Goal: Information Seeking & Learning: Understand process/instructions

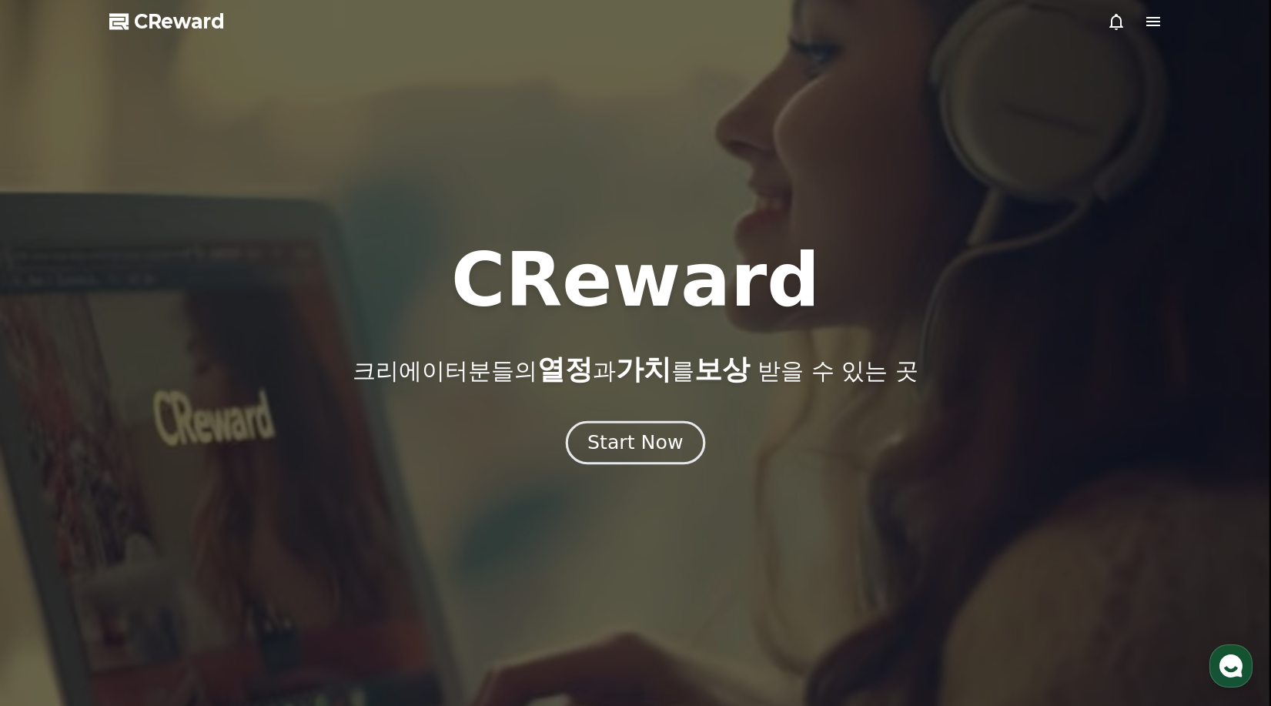
click at [608, 446] on div "Start Now" at bounding box center [634, 442] width 95 height 26
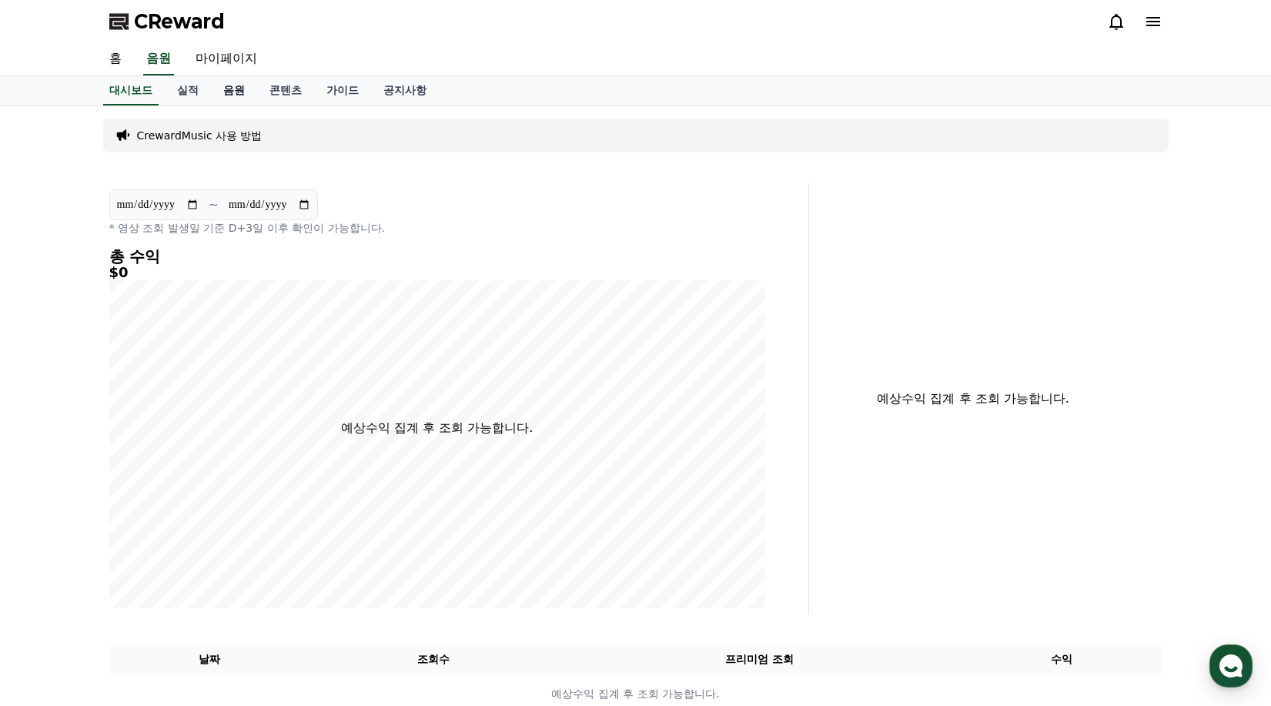
click at [235, 93] on link "음원" at bounding box center [234, 90] width 46 height 29
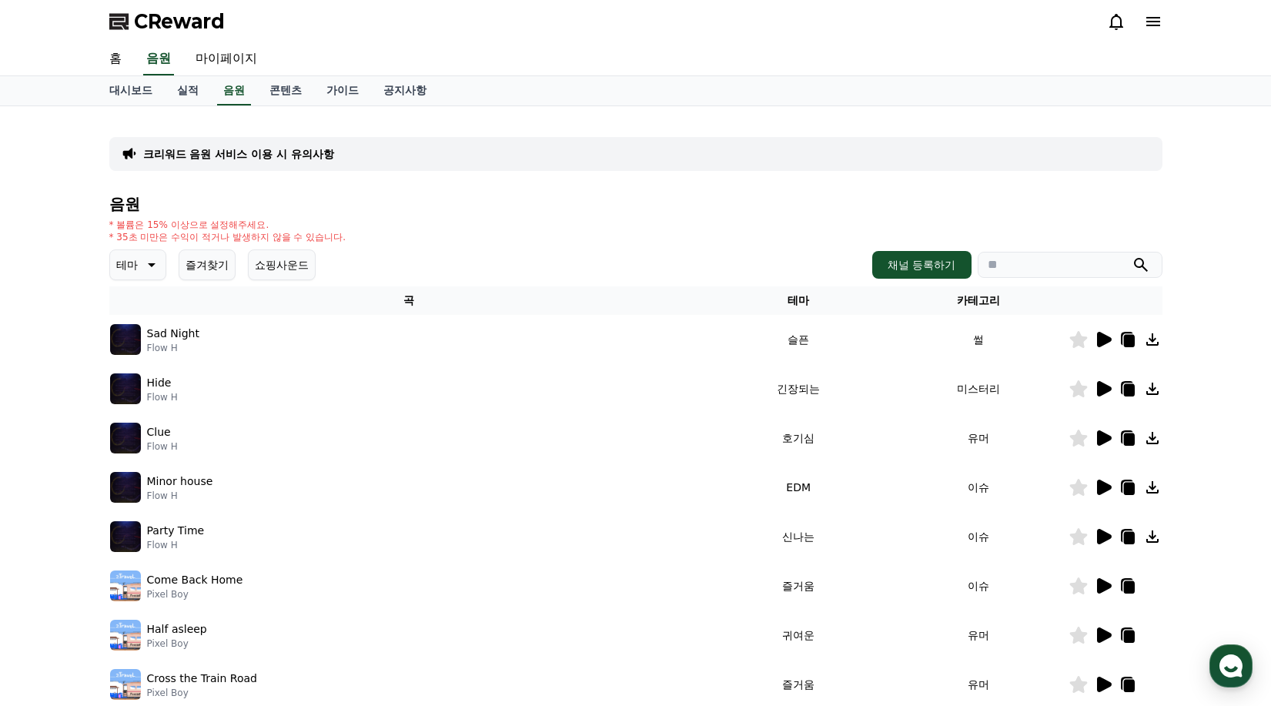
click at [1126, 339] on icon at bounding box center [1128, 341] width 11 height 12
click at [1233, 33] on div at bounding box center [1233, 40] width 25 height 15
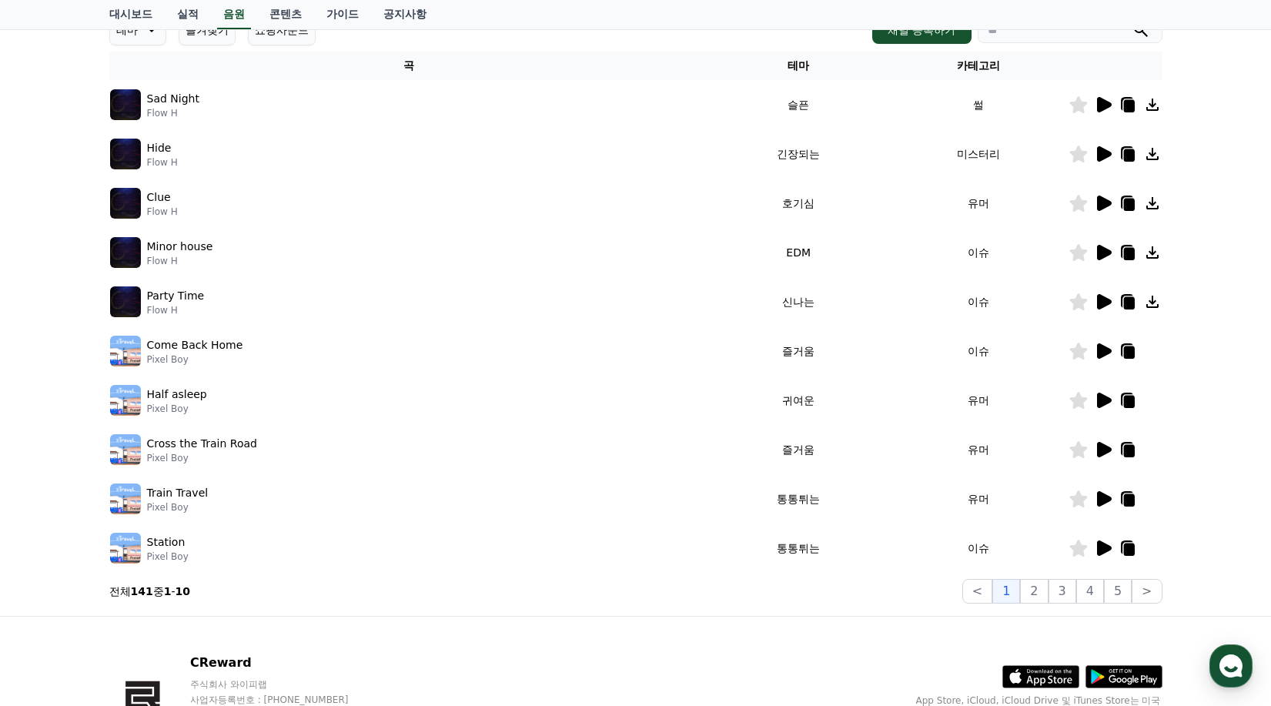
scroll to position [182, 0]
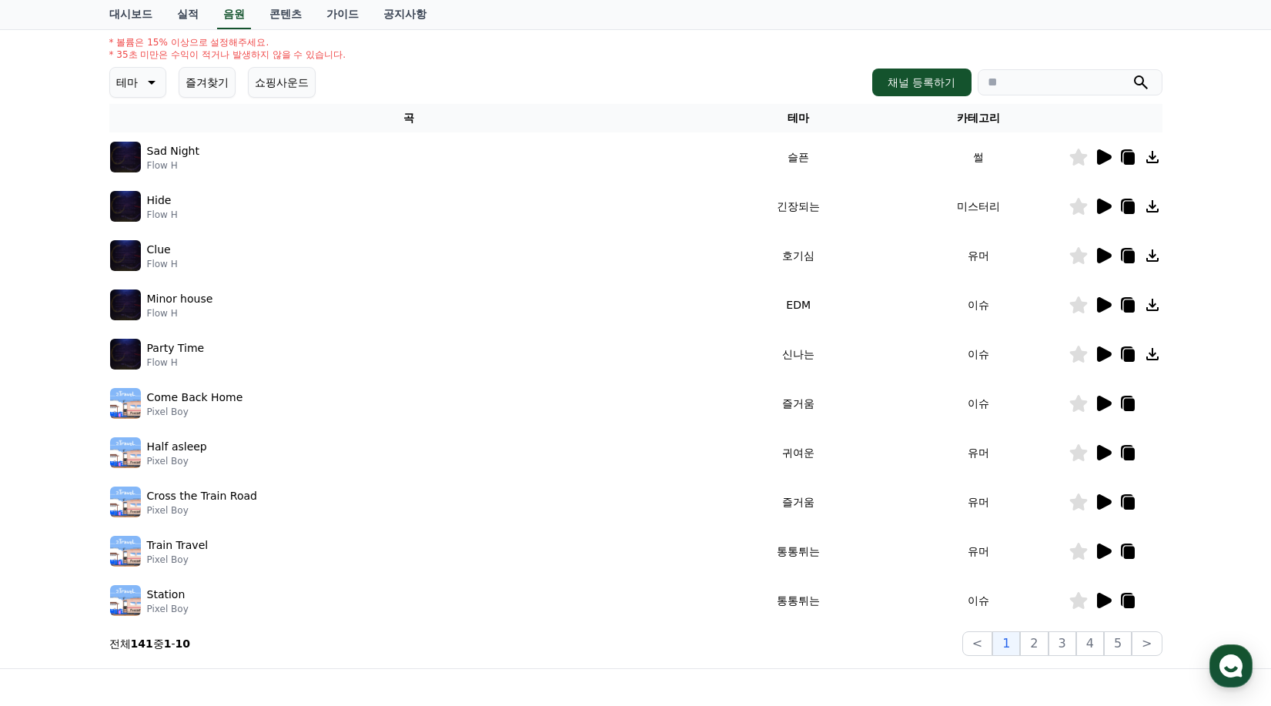
click at [1107, 151] on icon at bounding box center [1103, 157] width 18 height 18
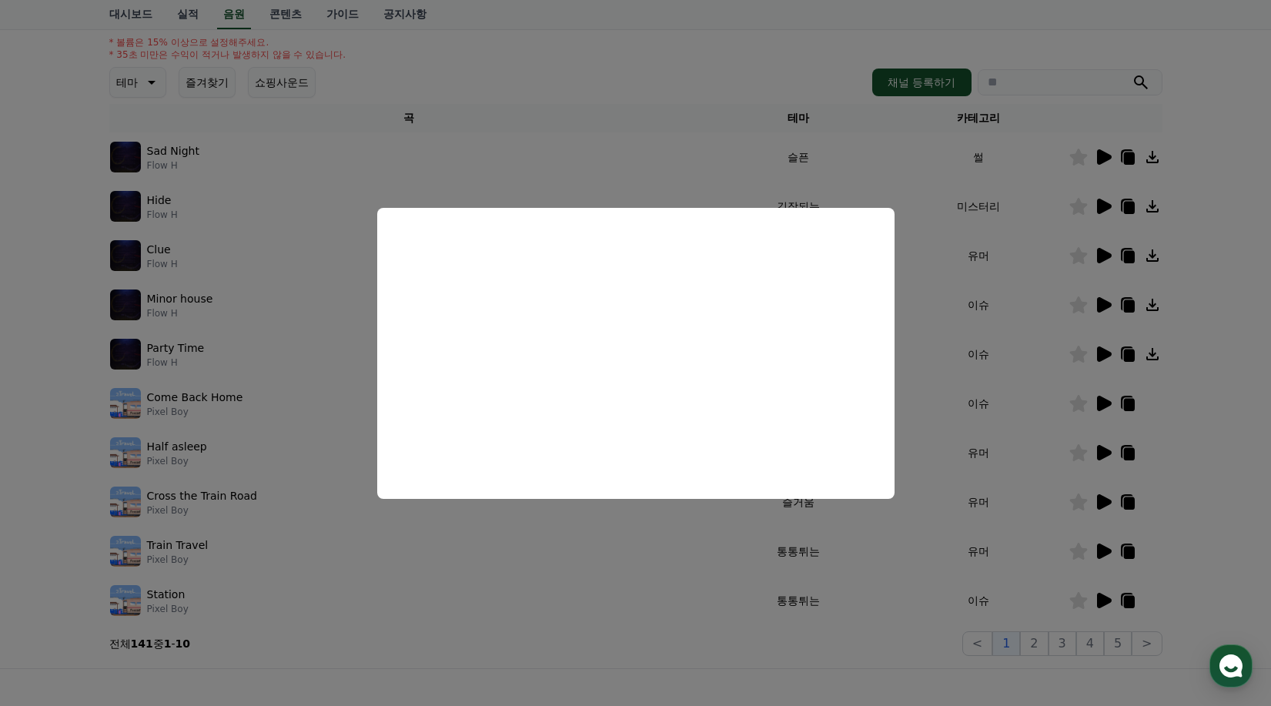
click at [294, 396] on button "close modal" at bounding box center [635, 353] width 1271 height 706
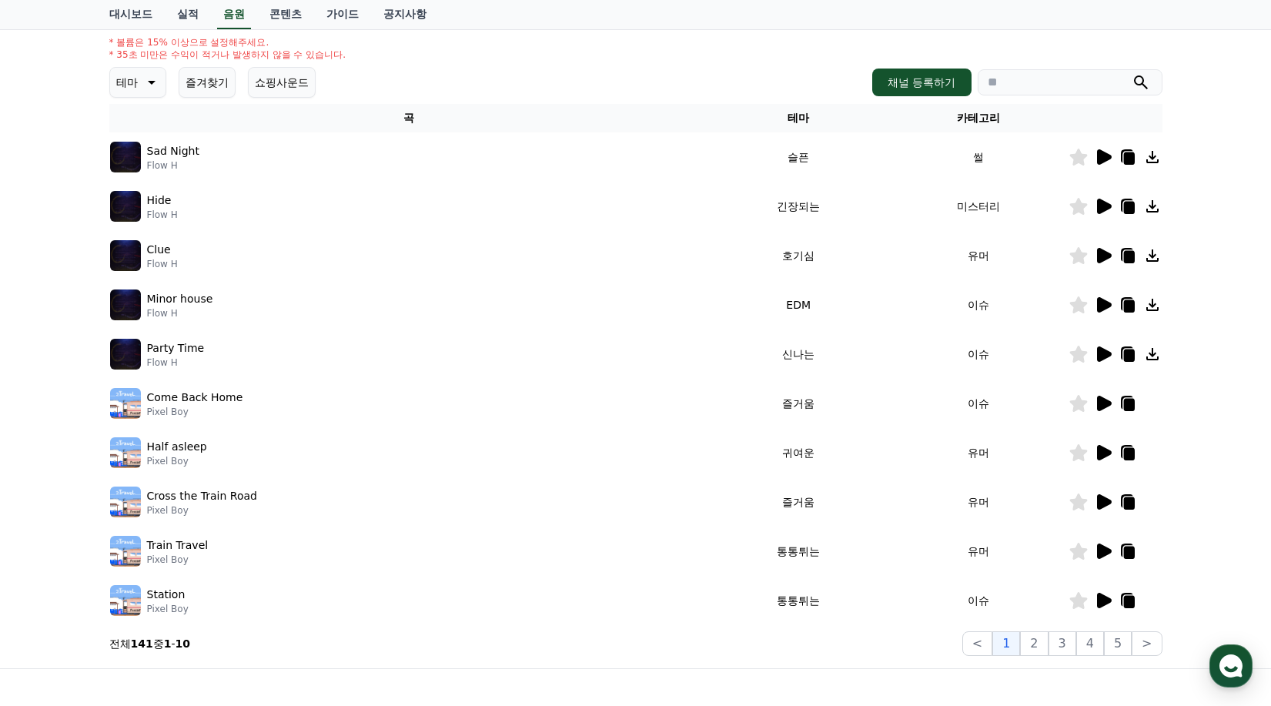
click at [1105, 408] on icon at bounding box center [1103, 403] width 18 height 18
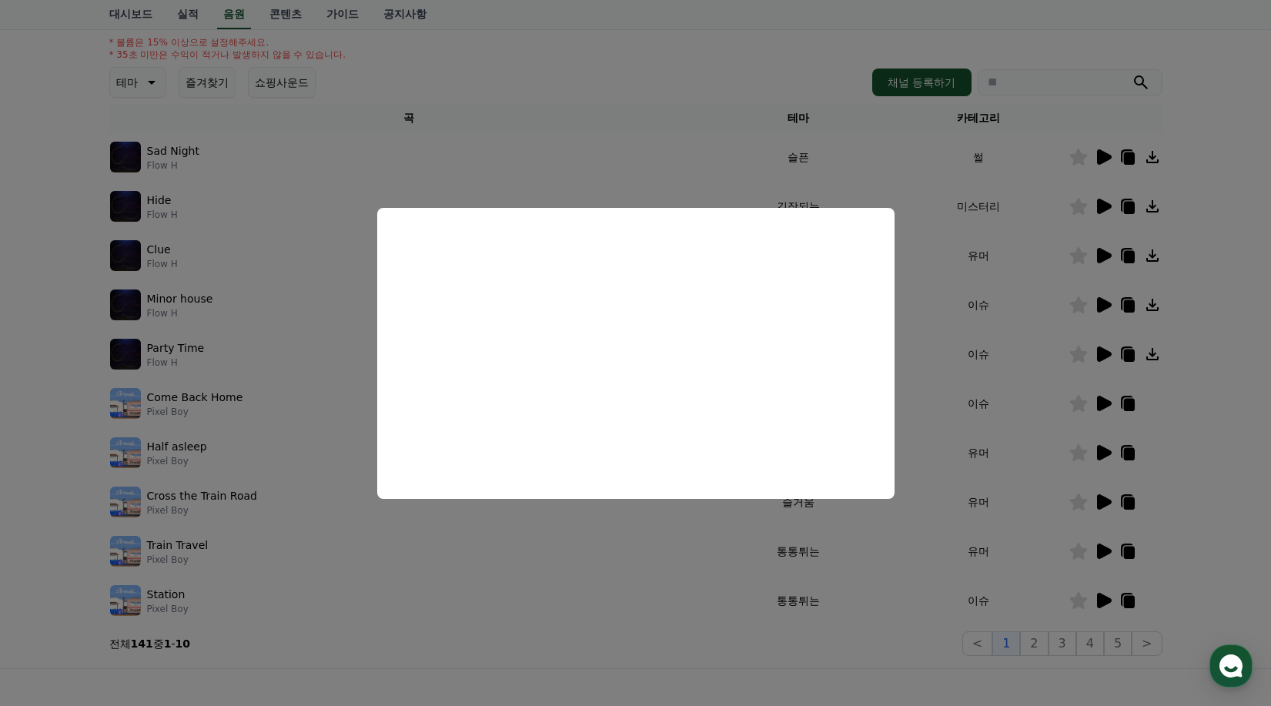
click at [972, 343] on button "close modal" at bounding box center [635, 353] width 1271 height 706
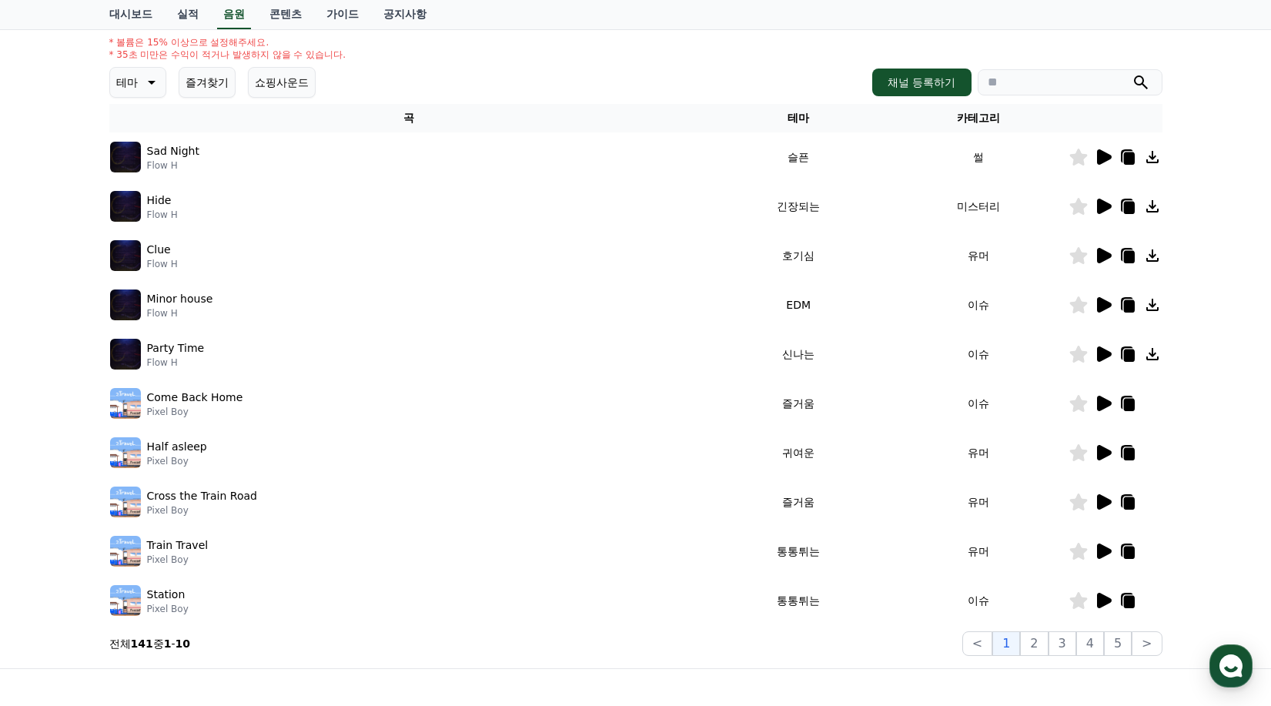
click at [1098, 406] on icon at bounding box center [1104, 403] width 15 height 15
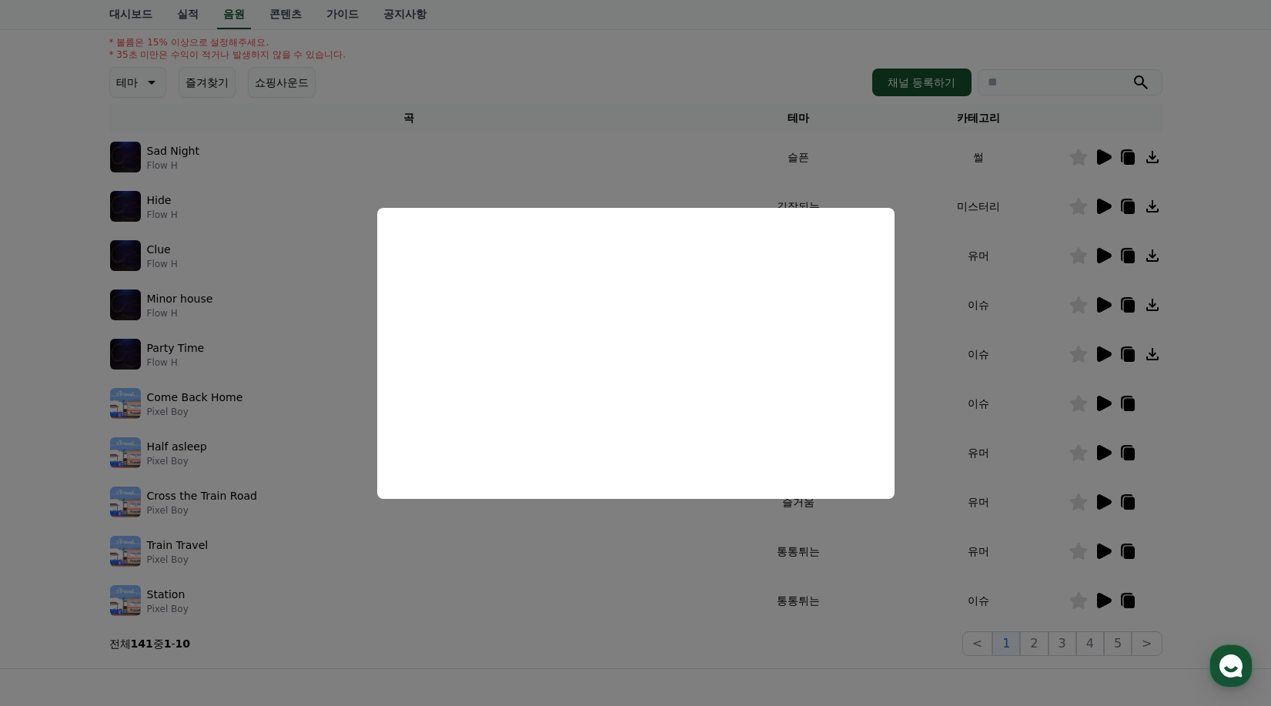
click at [949, 347] on button "close modal" at bounding box center [635, 353] width 1271 height 706
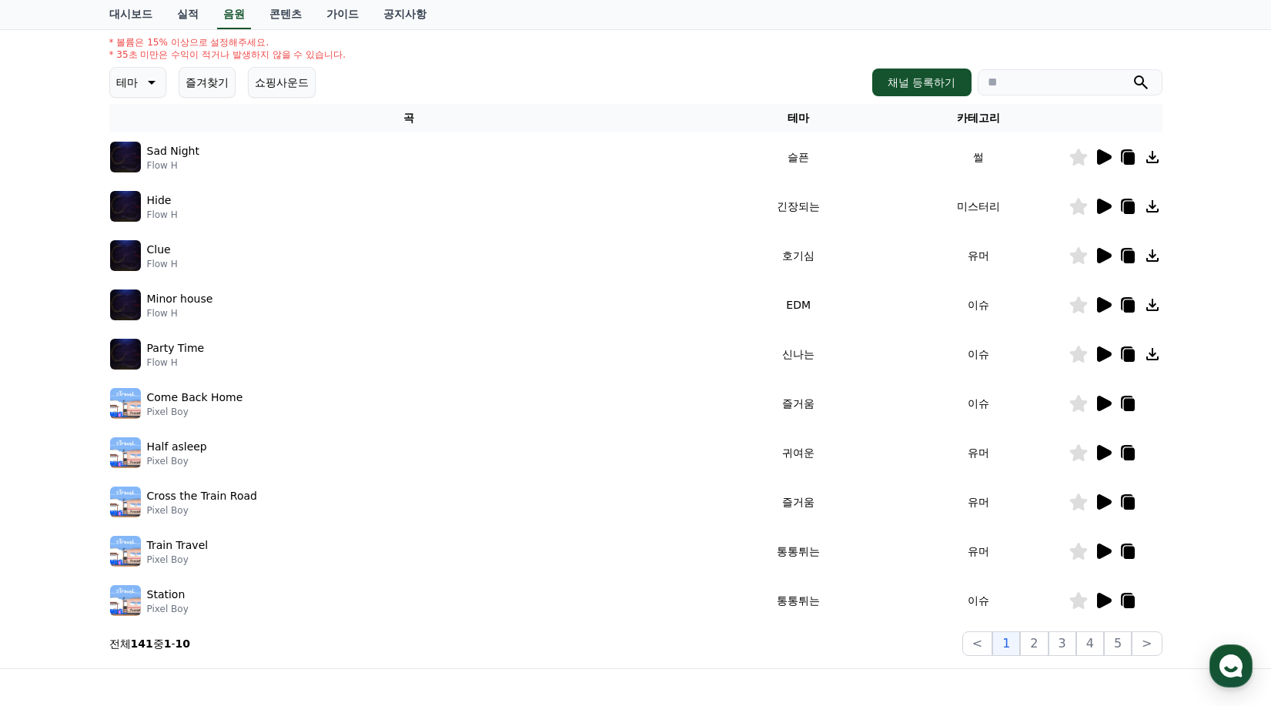
click at [1099, 599] on icon at bounding box center [1104, 600] width 15 height 15
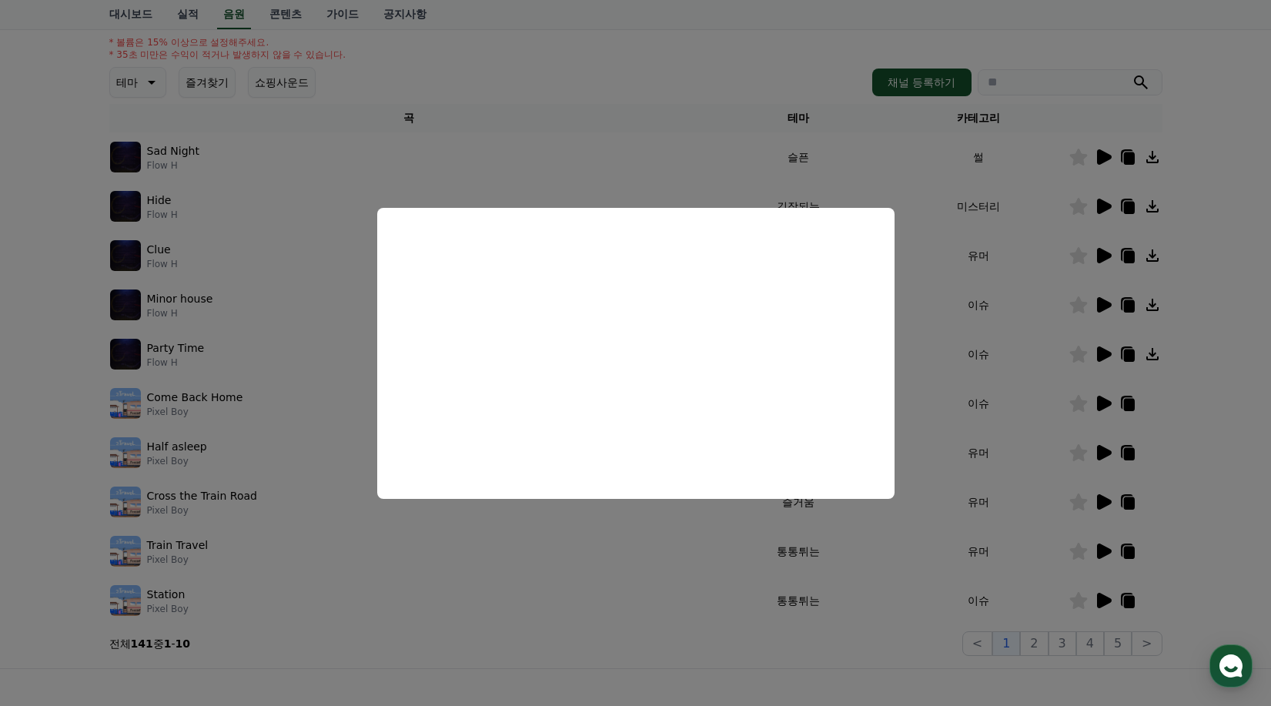
drag, startPoint x: 924, startPoint y: 557, endPoint x: 914, endPoint y: 559, distance: 9.5
click at [923, 557] on button "close modal" at bounding box center [635, 353] width 1271 height 706
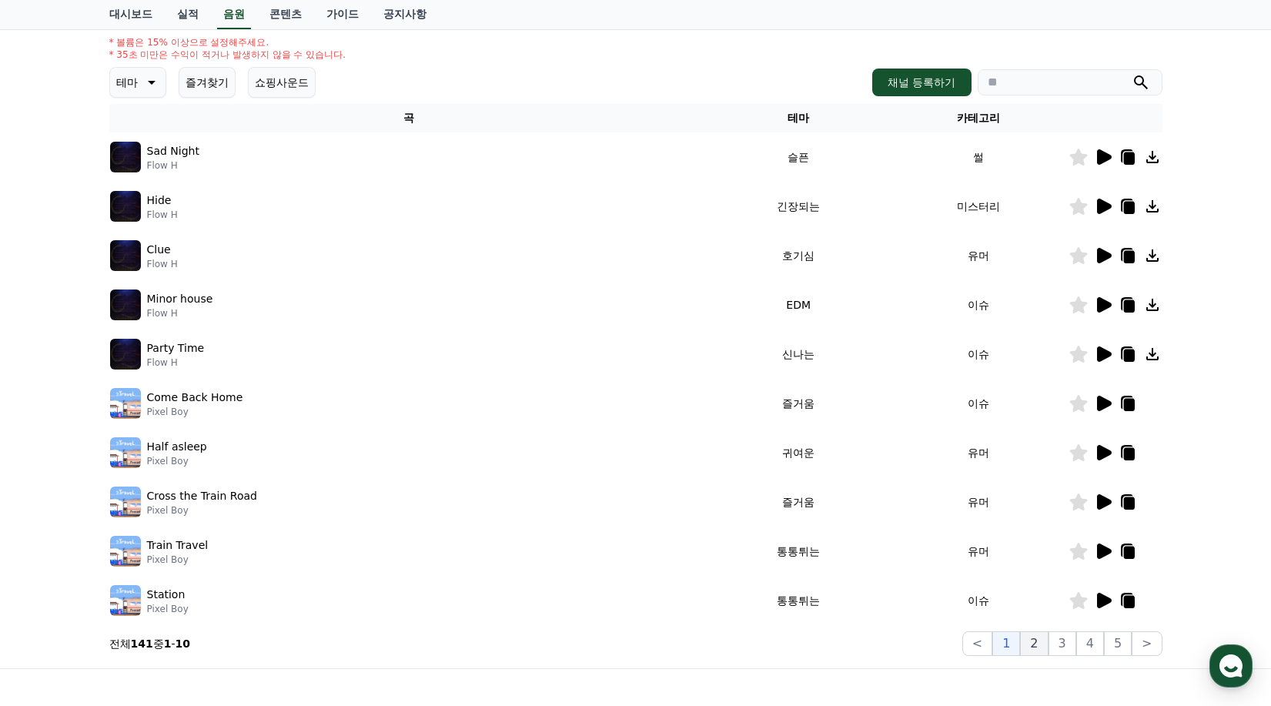
click at [1040, 640] on button "2" at bounding box center [1034, 643] width 28 height 25
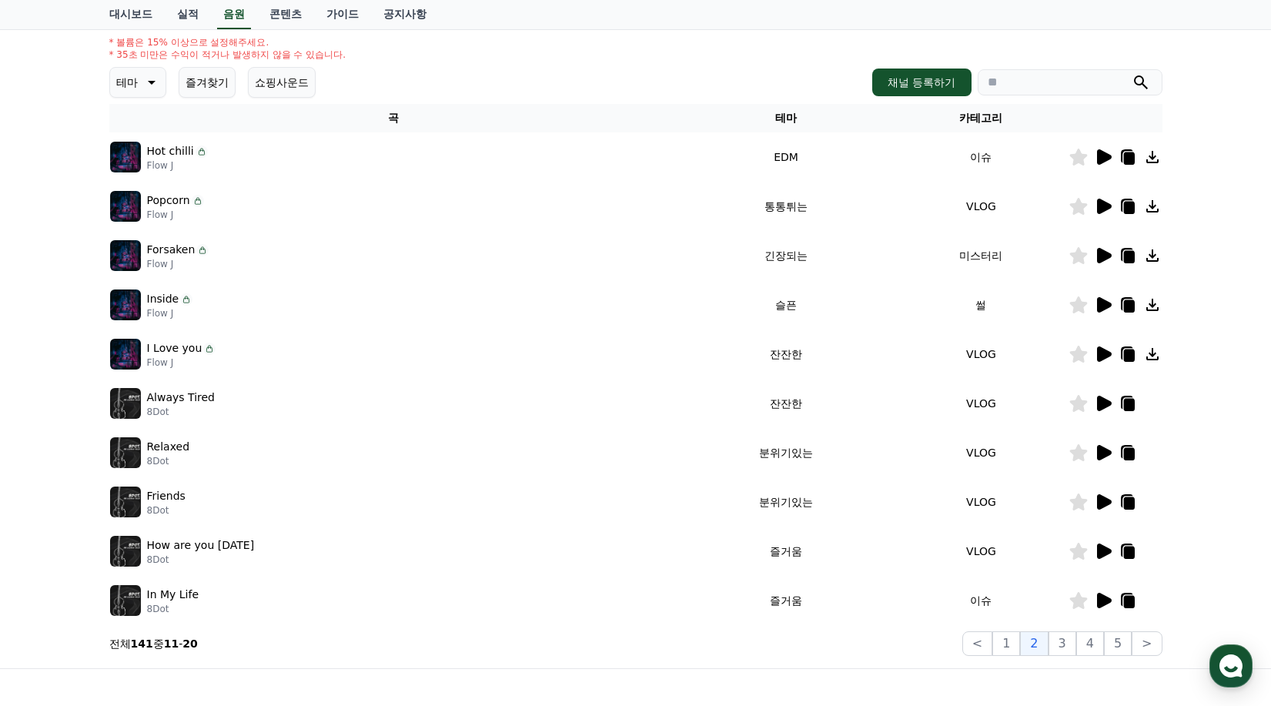
click at [1102, 503] on icon at bounding box center [1104, 501] width 15 height 15
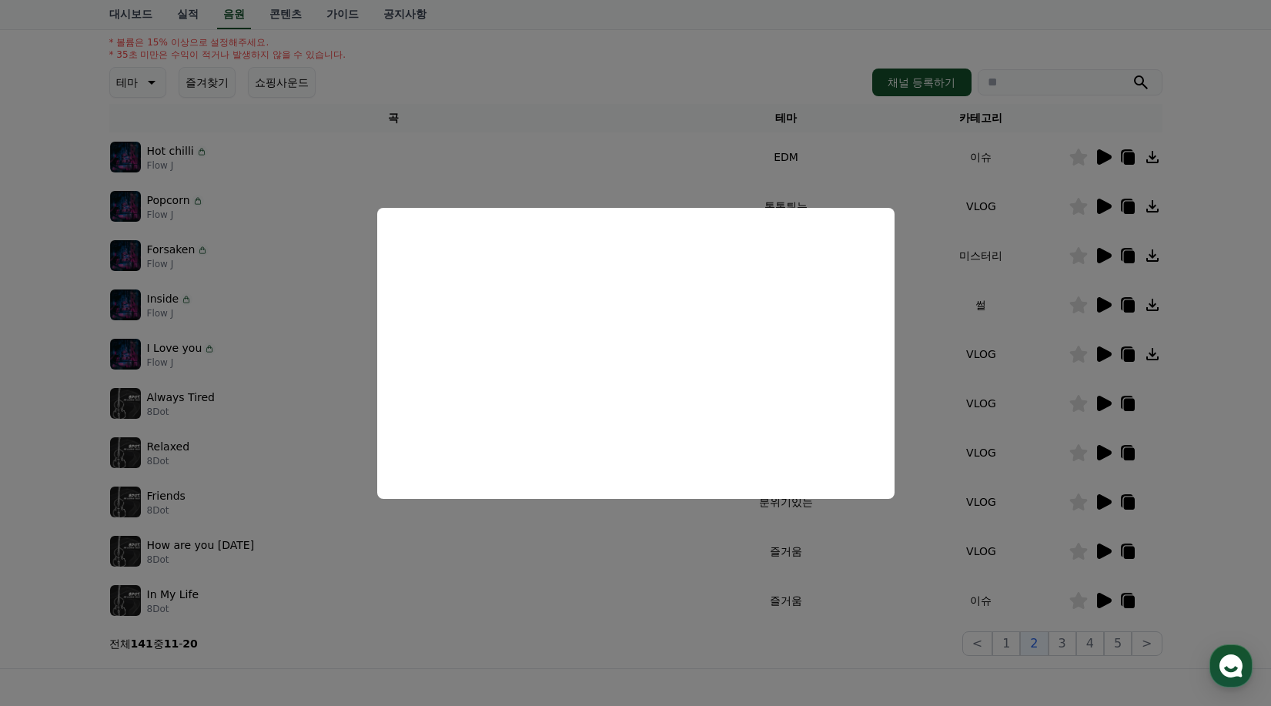
click at [1017, 409] on button "close modal" at bounding box center [635, 353] width 1271 height 706
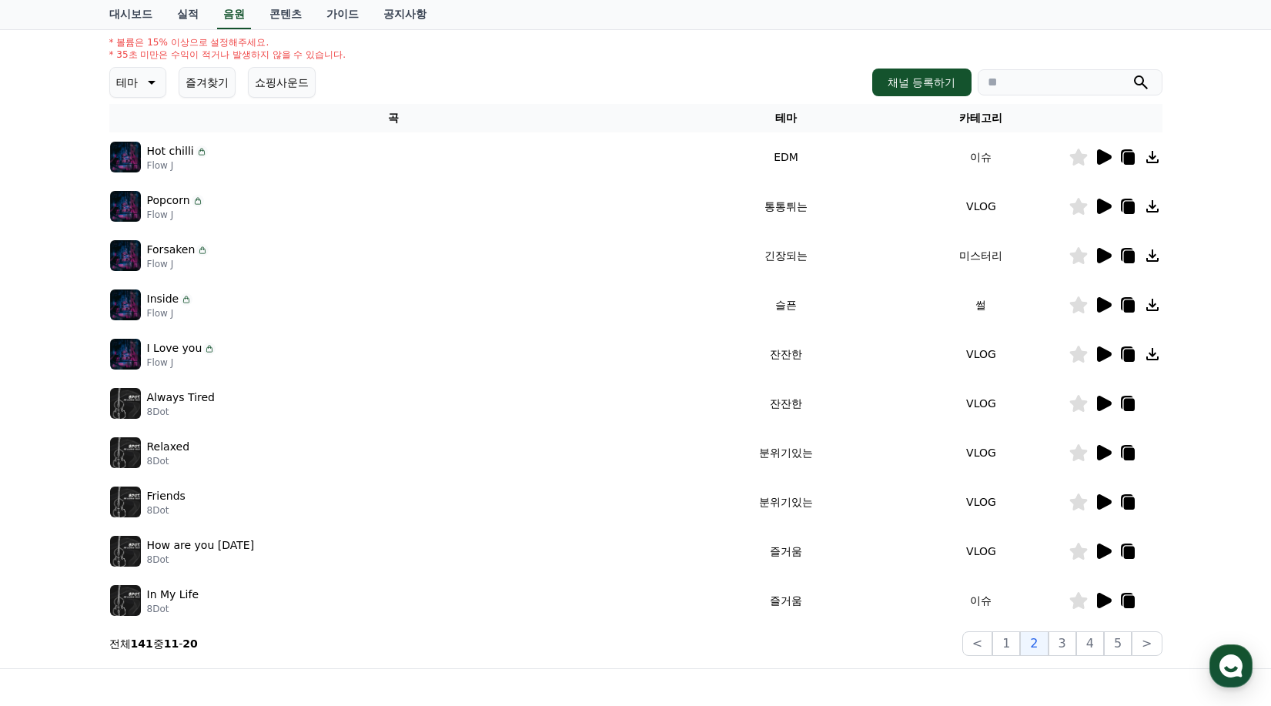
click at [1104, 354] on icon at bounding box center [1104, 353] width 15 height 15
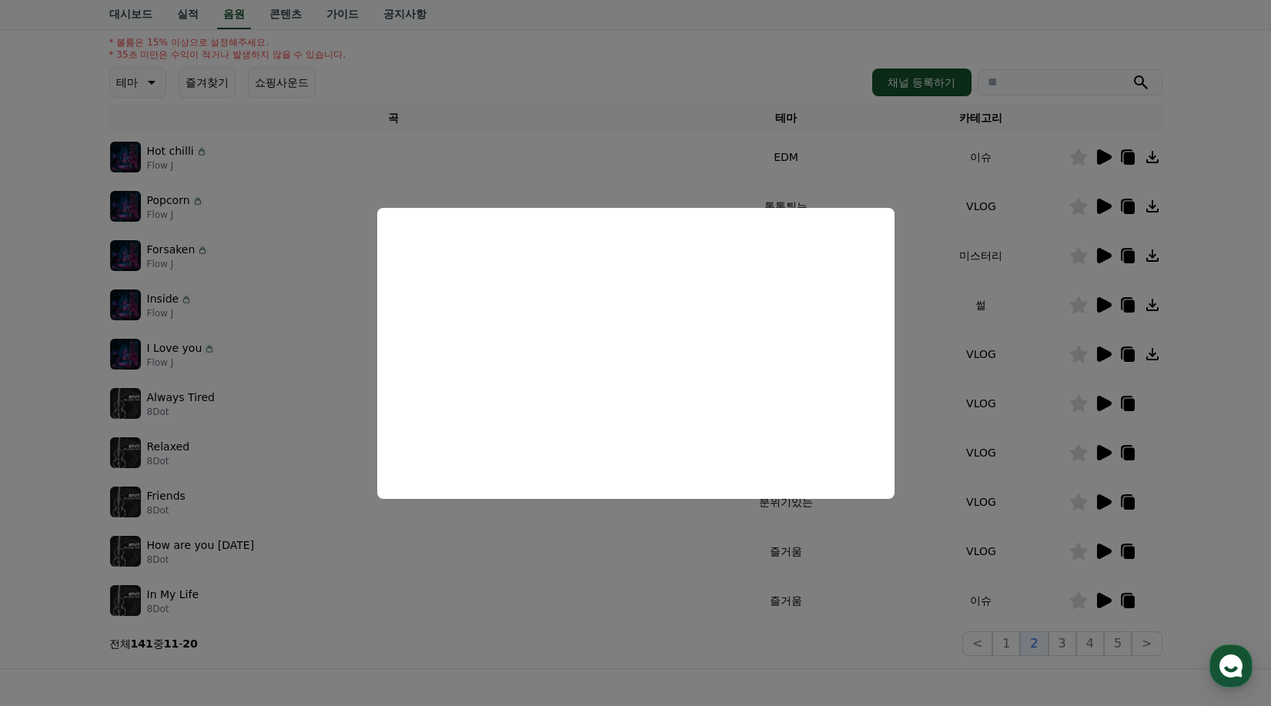
click at [1021, 352] on button "close modal" at bounding box center [635, 353] width 1271 height 706
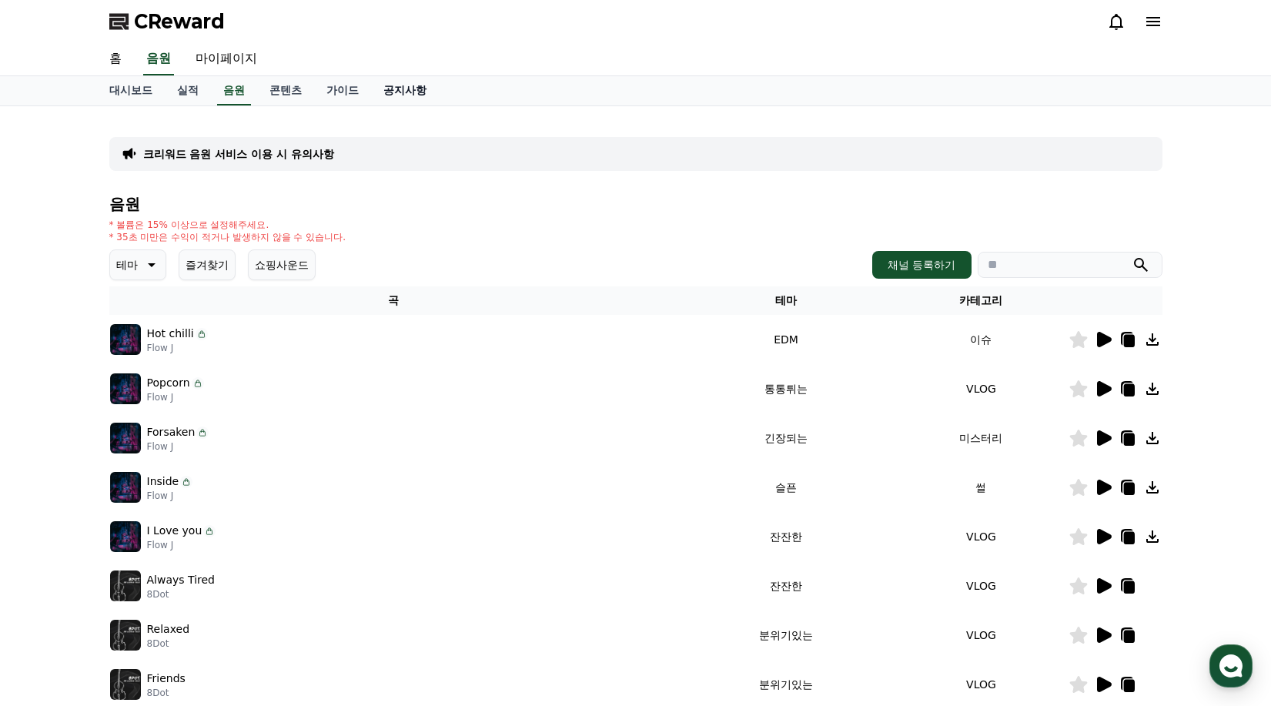
click at [412, 87] on link "공지사항" at bounding box center [405, 90] width 68 height 29
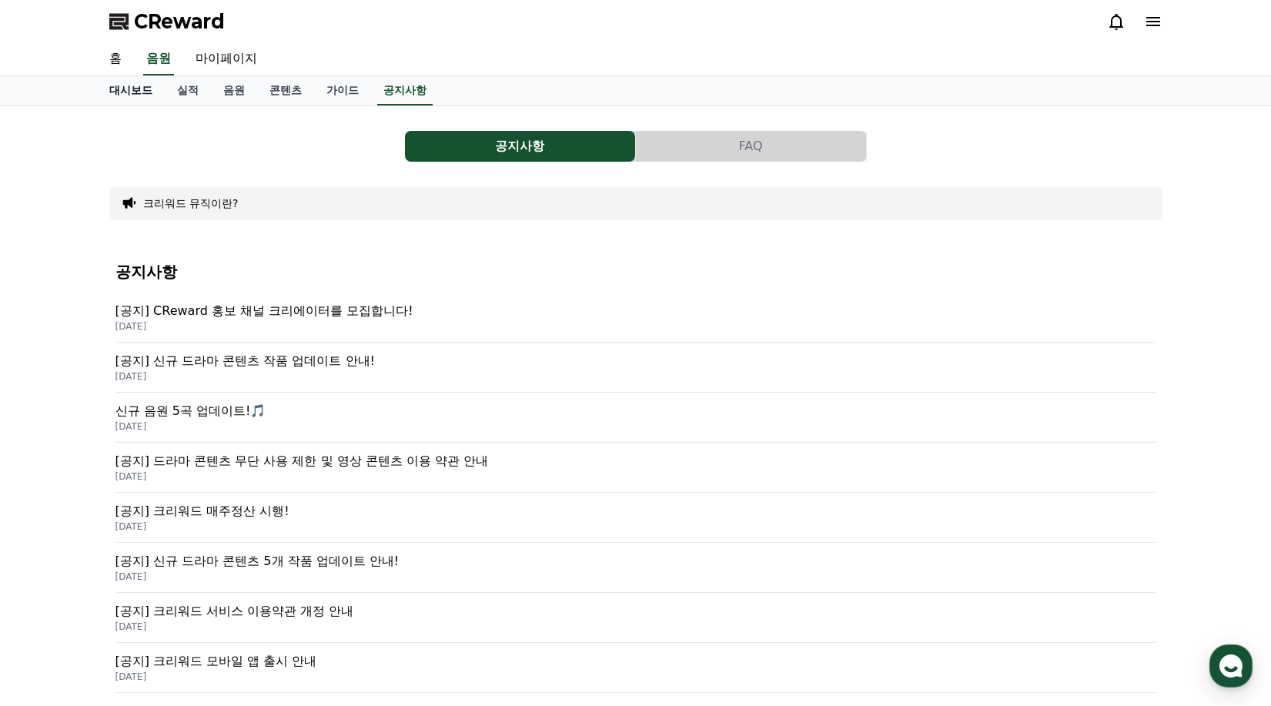
click at [119, 88] on link "대시보드" at bounding box center [131, 90] width 68 height 29
click at [149, 64] on link "음원" at bounding box center [158, 59] width 31 height 32
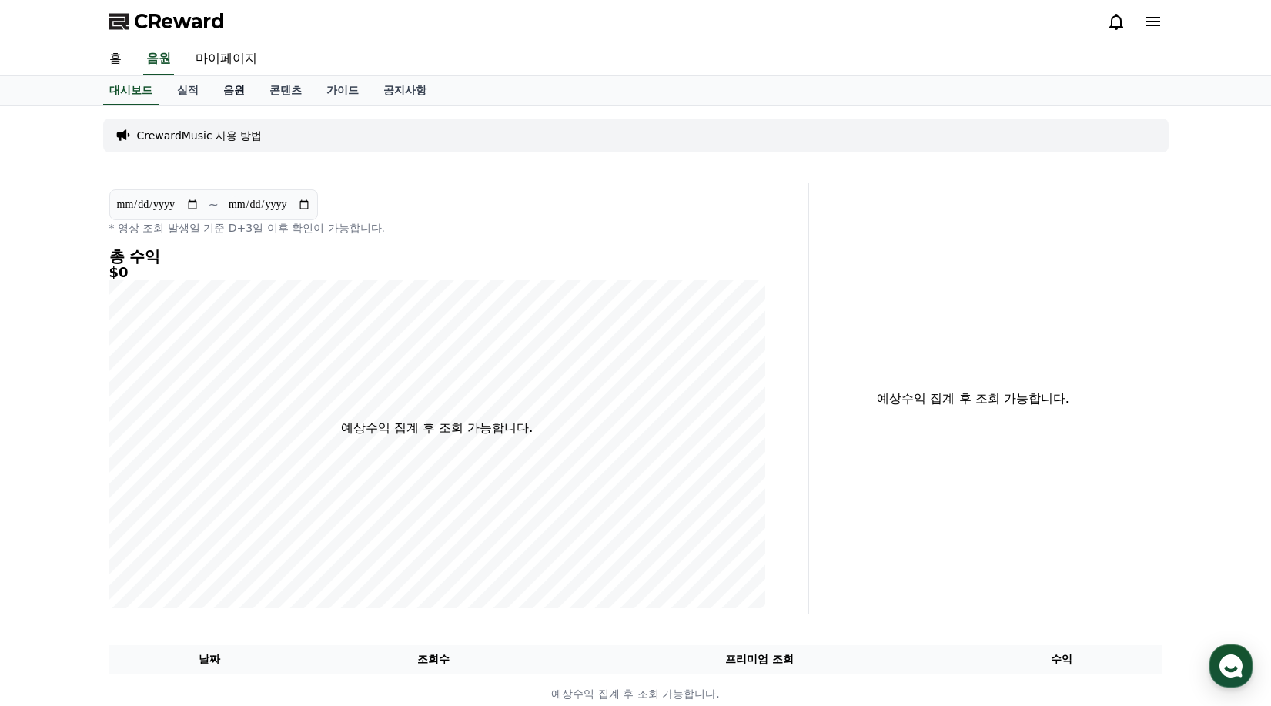
click at [245, 88] on link "음원" at bounding box center [234, 90] width 46 height 29
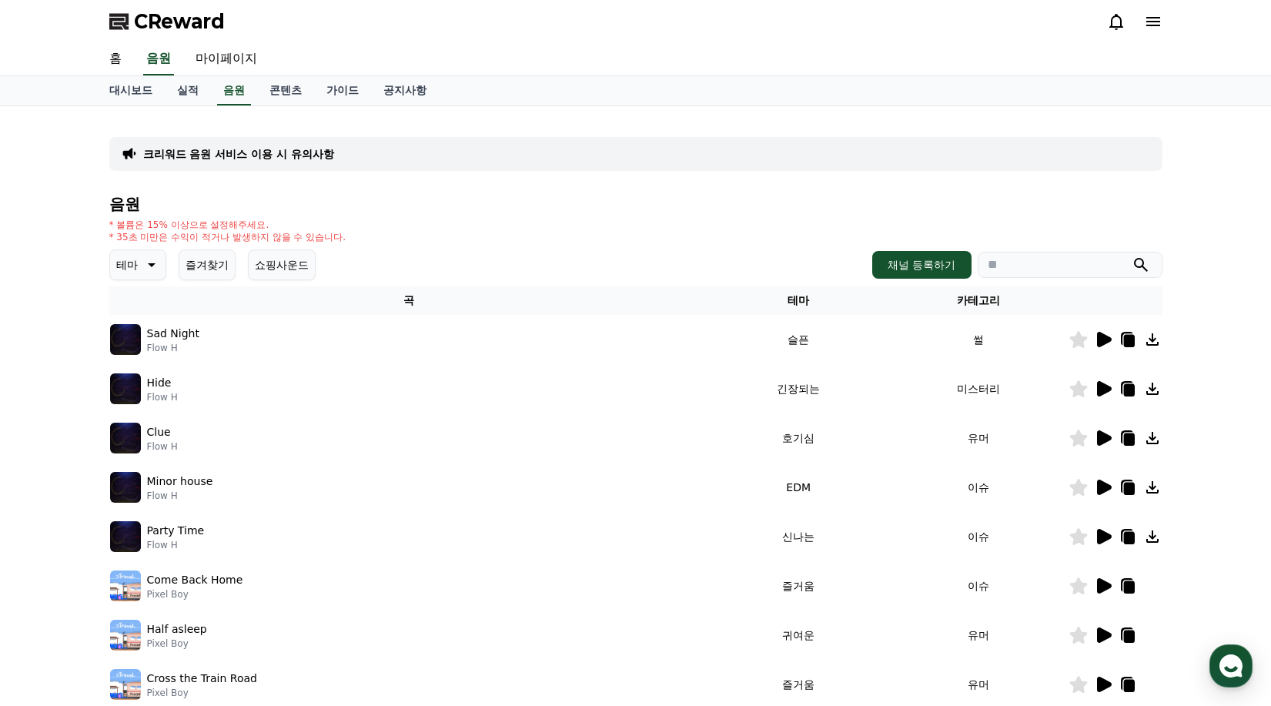
click at [1105, 390] on icon at bounding box center [1104, 388] width 15 height 15
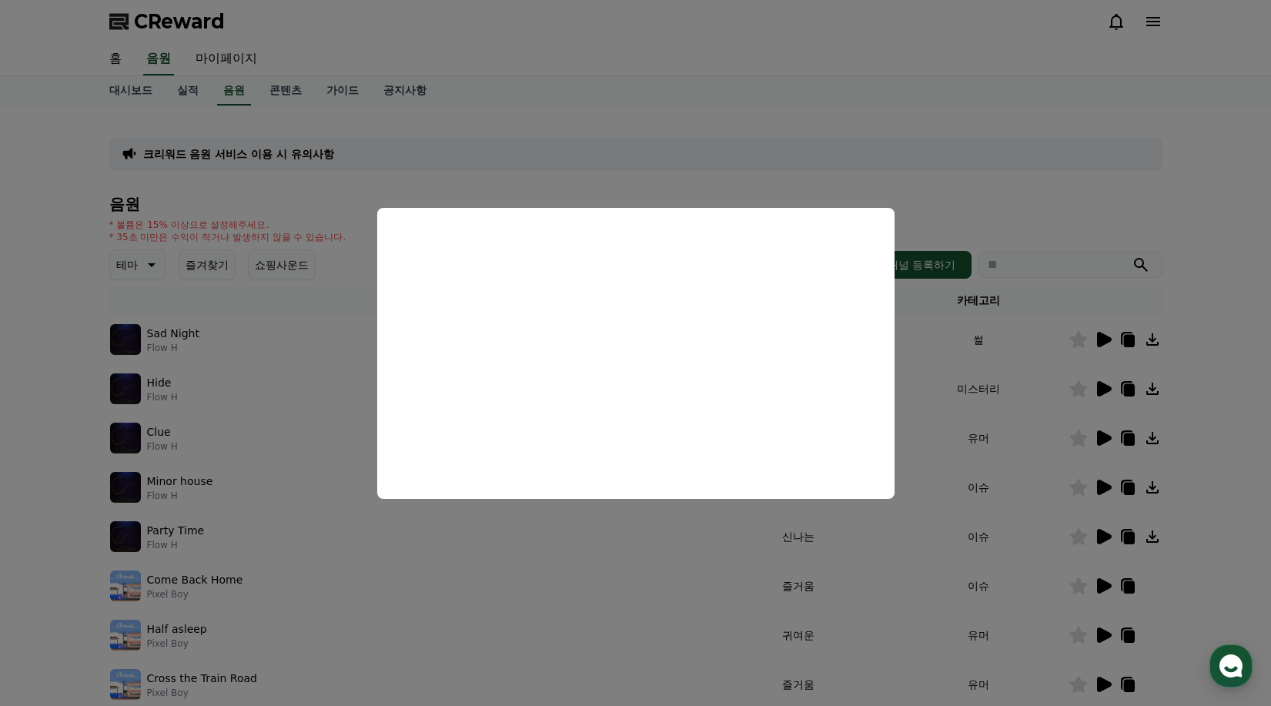
click at [1001, 373] on button "close modal" at bounding box center [635, 353] width 1271 height 706
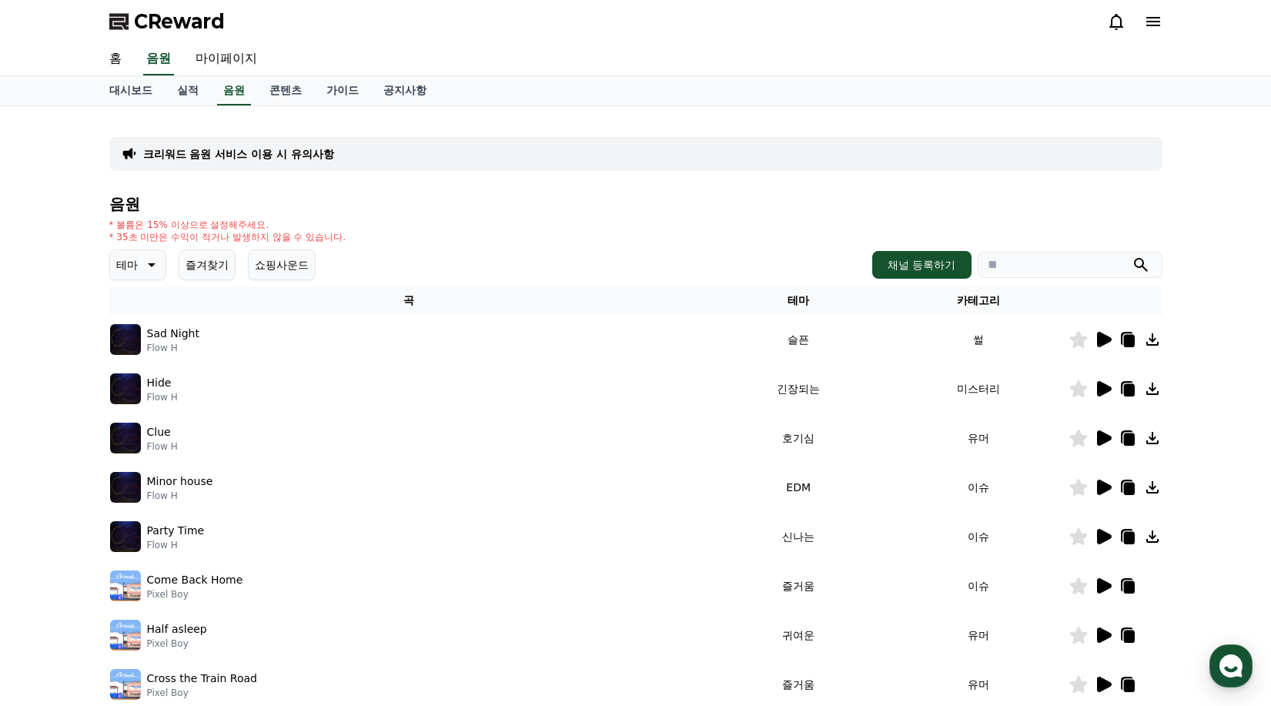
click at [1099, 436] on icon at bounding box center [1104, 437] width 15 height 15
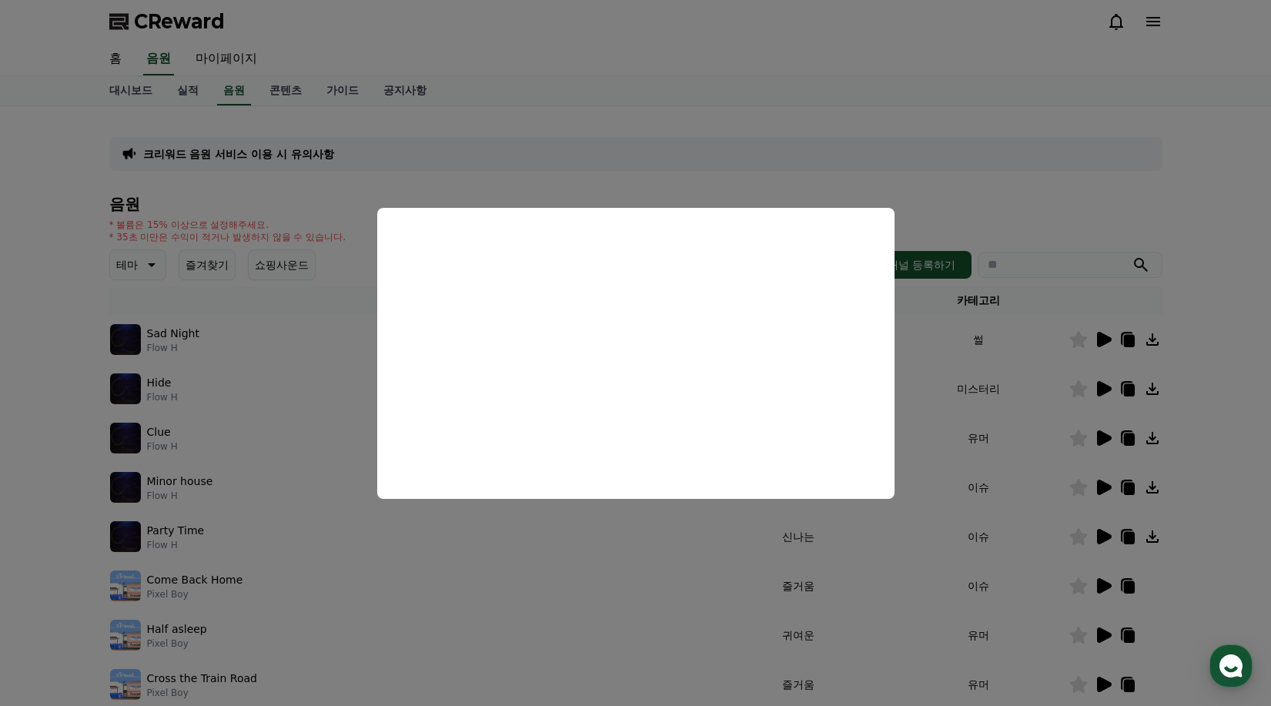
click at [956, 406] on button "close modal" at bounding box center [635, 353] width 1271 height 706
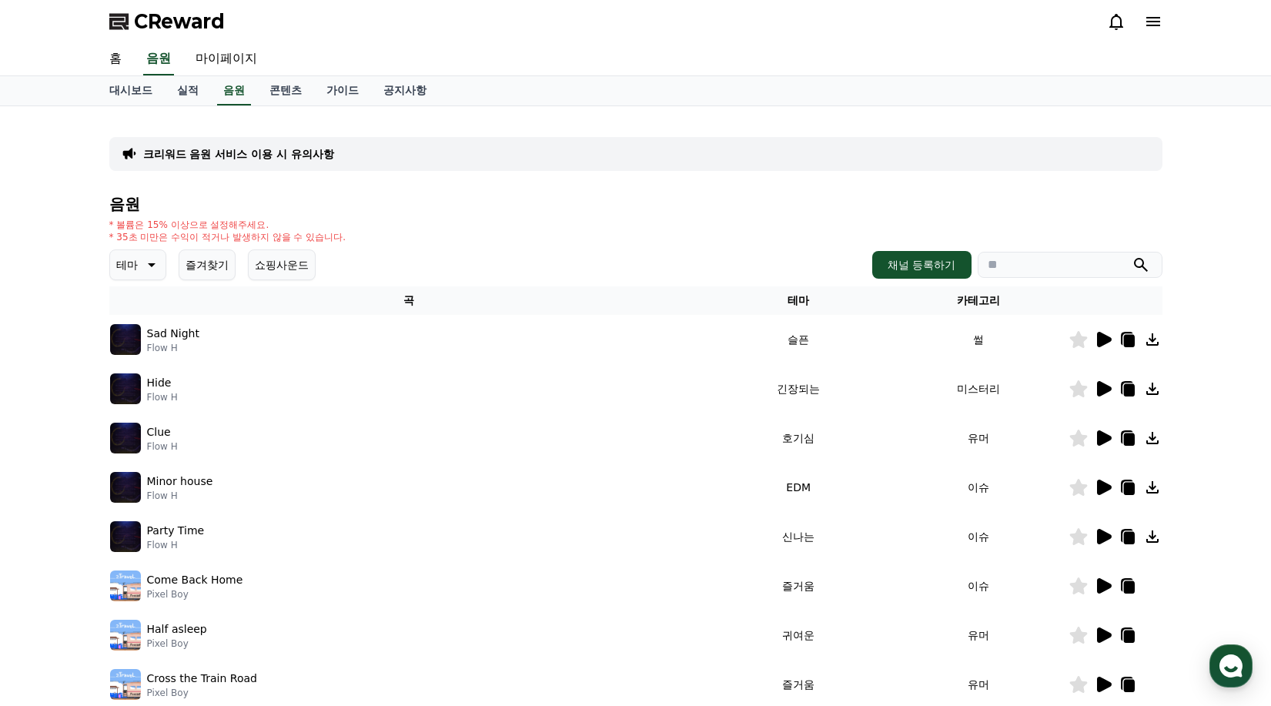
click at [1101, 341] on icon at bounding box center [1104, 339] width 15 height 15
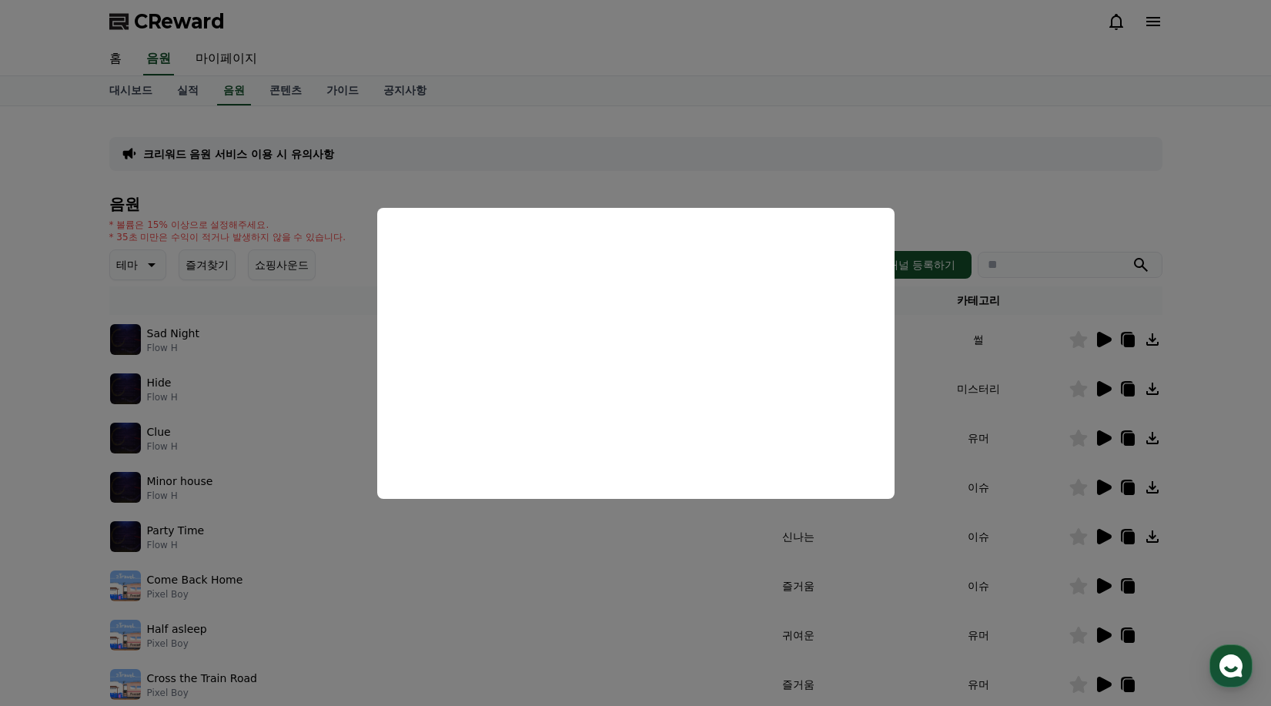
click at [1099, 533] on button "close modal" at bounding box center [635, 353] width 1271 height 706
click at [1099, 533] on icon at bounding box center [1104, 536] width 15 height 15
click at [1096, 482] on button "close modal" at bounding box center [635, 353] width 1271 height 706
click at [1099, 486] on icon at bounding box center [1104, 486] width 15 height 15
click at [954, 463] on button "close modal" at bounding box center [635, 353] width 1271 height 706
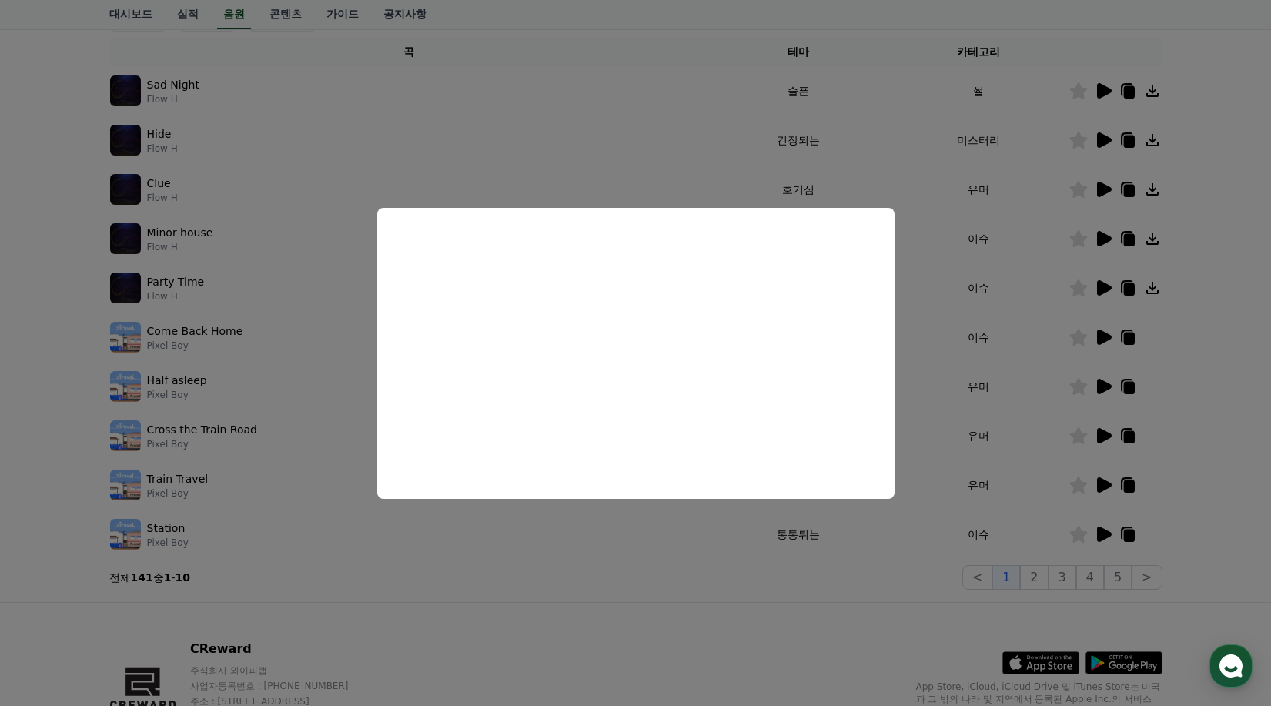
scroll to position [308, 0]
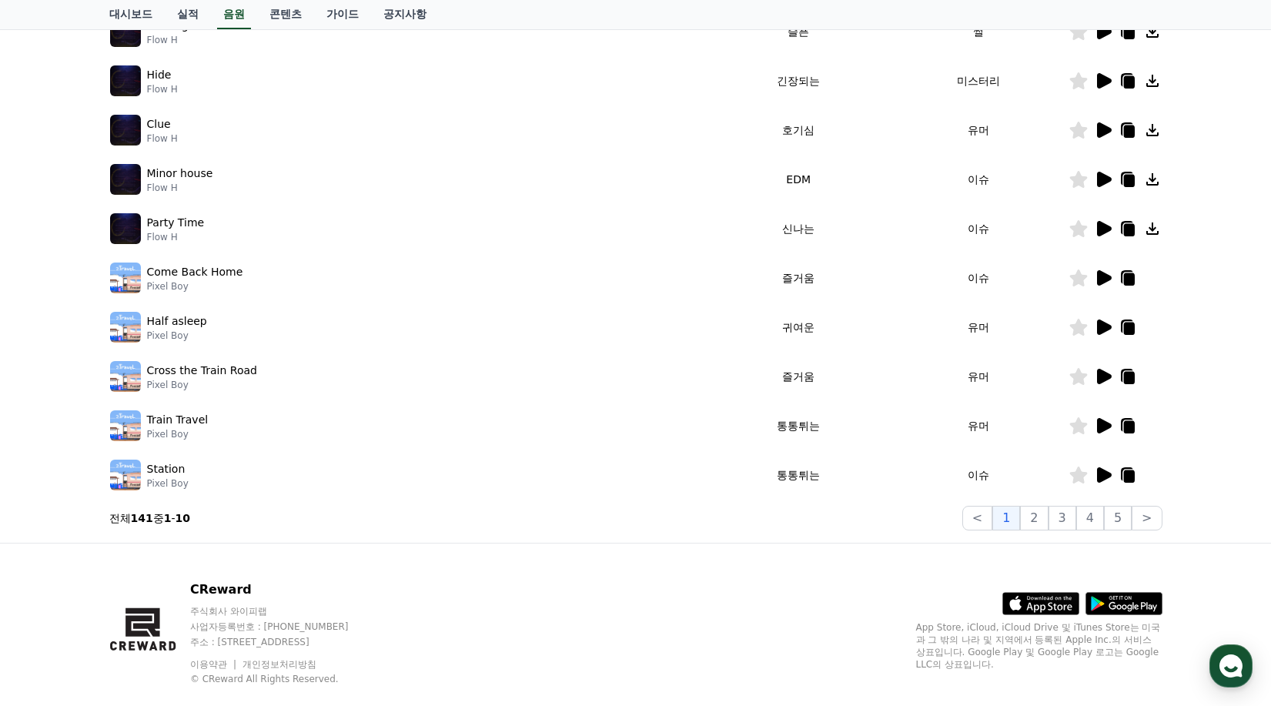
click at [1162, 523] on div "크리워드 음원 서비스 이용 시 유의사항 음원 * 볼륨은 15% 이상으로 설정해주세요. * 35초 미만은 수익이 적거나 발생하지 않을 수 있습니…" at bounding box center [635, 171] width 1065 height 732
click at [1154, 521] on button ">" at bounding box center [1146, 518] width 30 height 25
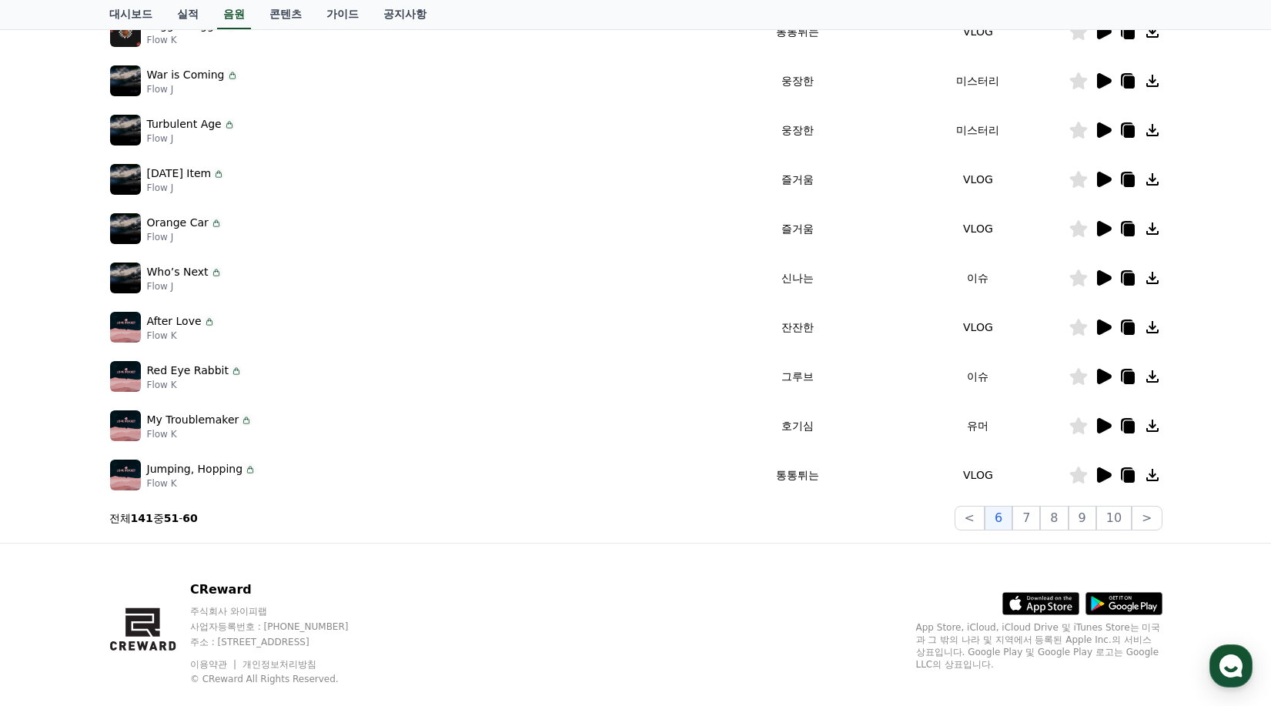
click at [1098, 479] on icon at bounding box center [1104, 474] width 15 height 15
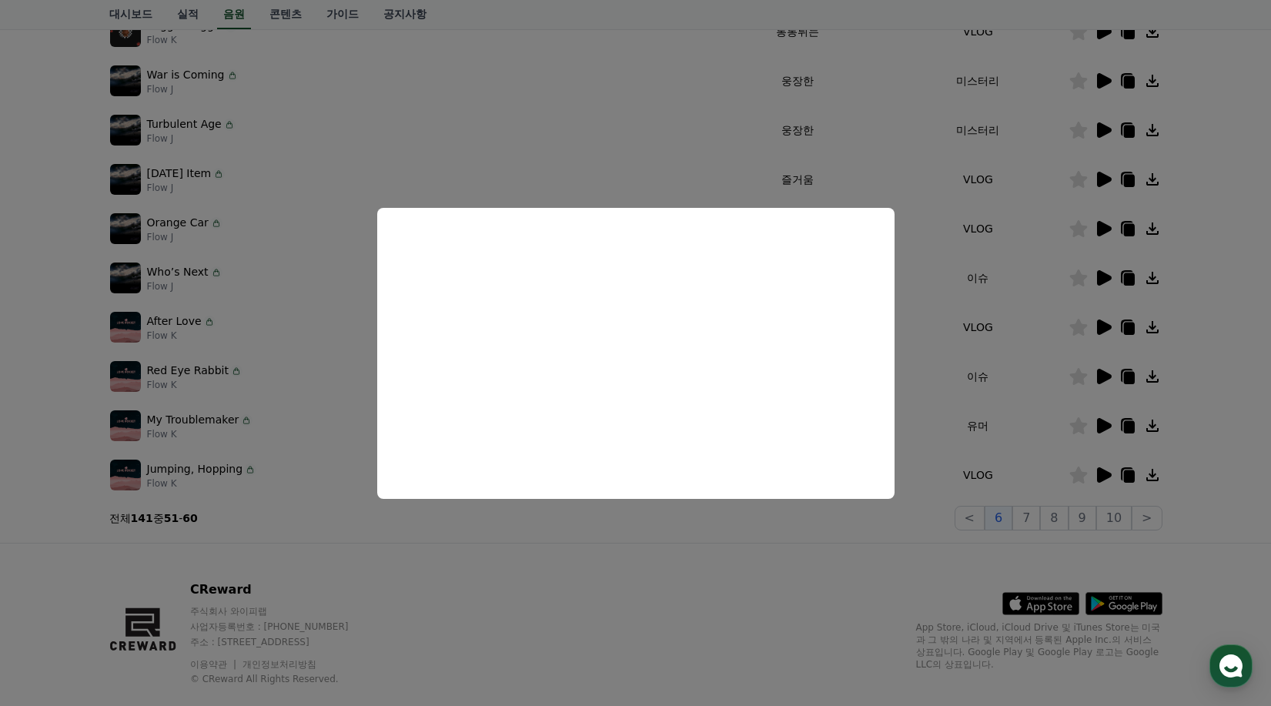
click at [936, 365] on button "close modal" at bounding box center [635, 353] width 1271 height 706
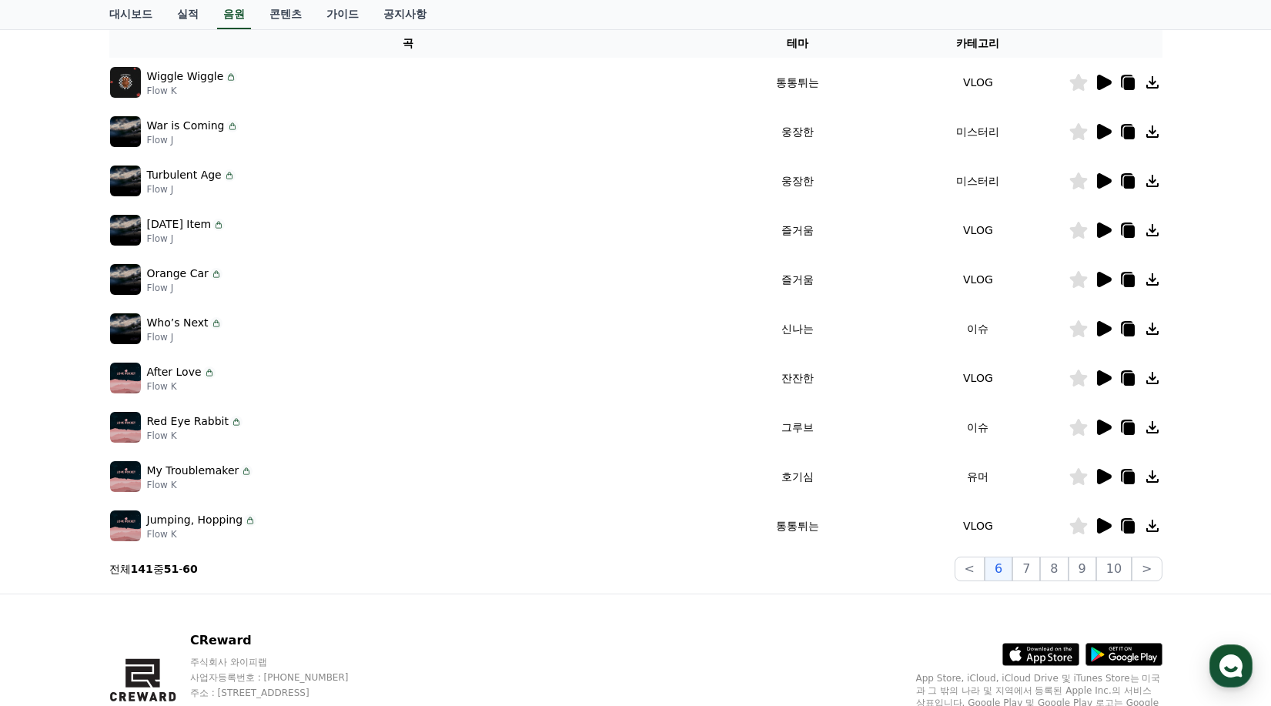
scroll to position [336, 0]
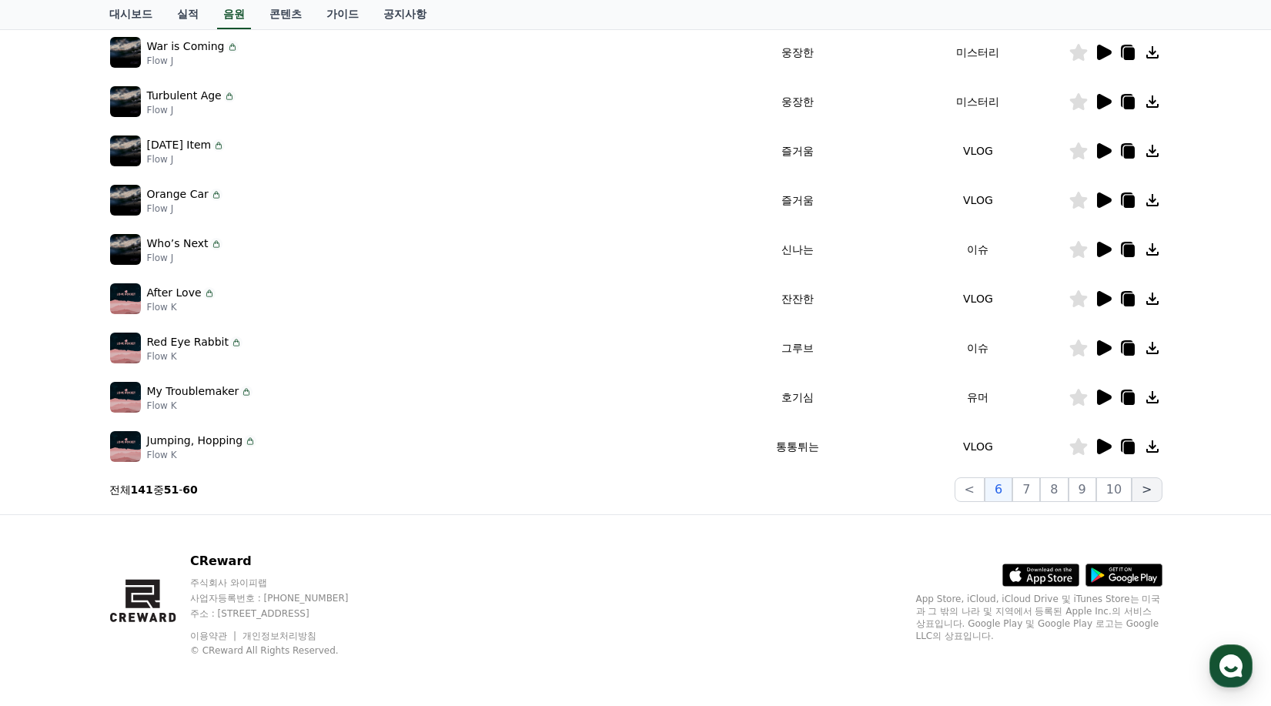
click at [1137, 487] on button ">" at bounding box center [1146, 489] width 30 height 25
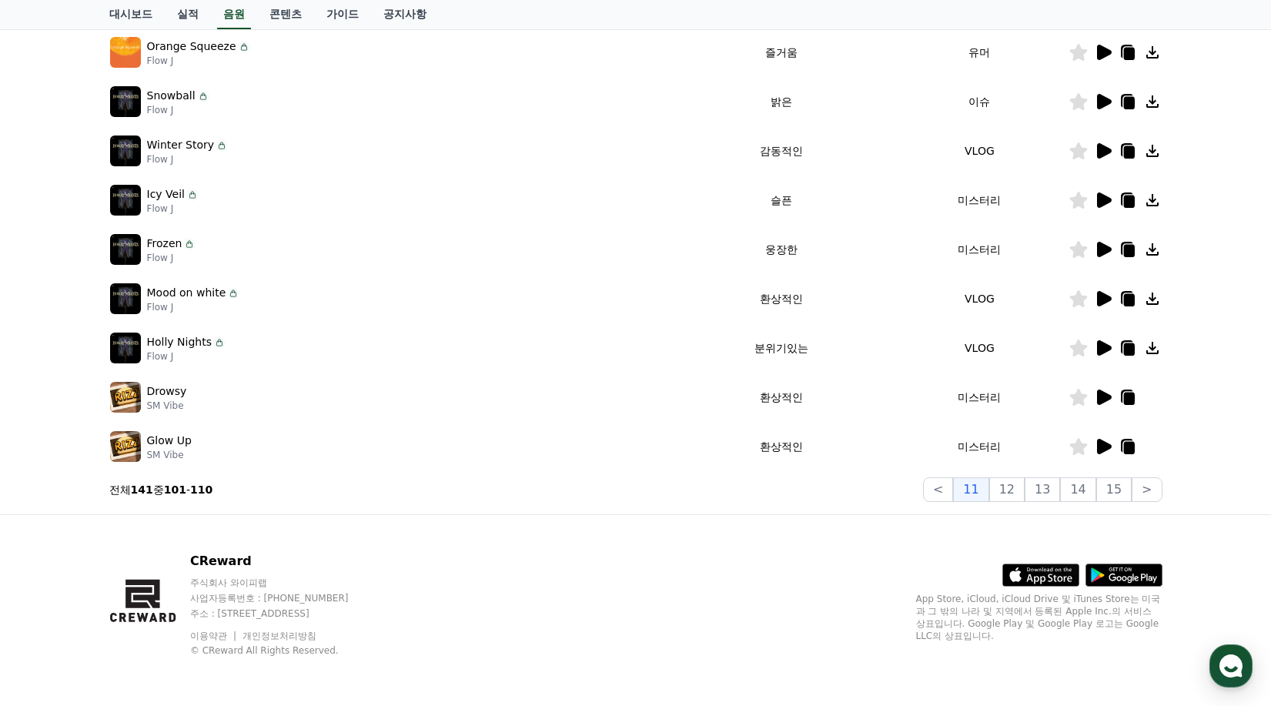
click at [1099, 404] on icon at bounding box center [1104, 396] width 15 height 15
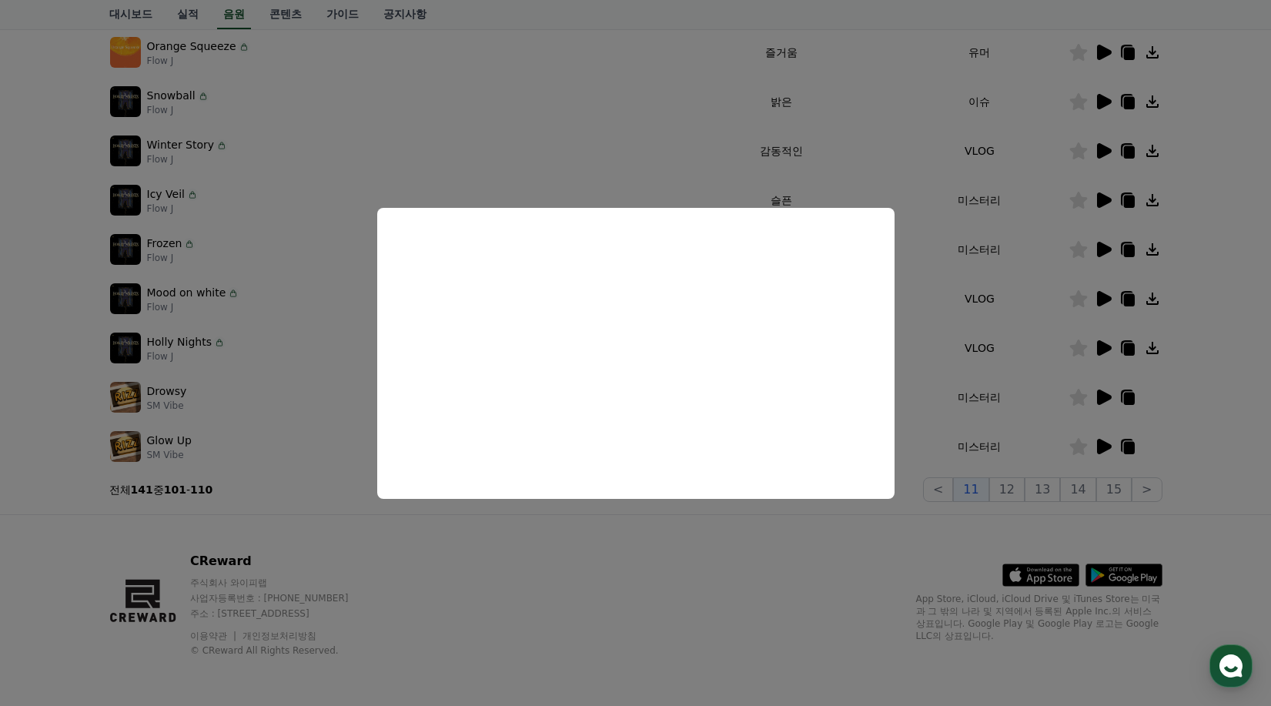
click at [541, 547] on button "close modal" at bounding box center [635, 353] width 1271 height 706
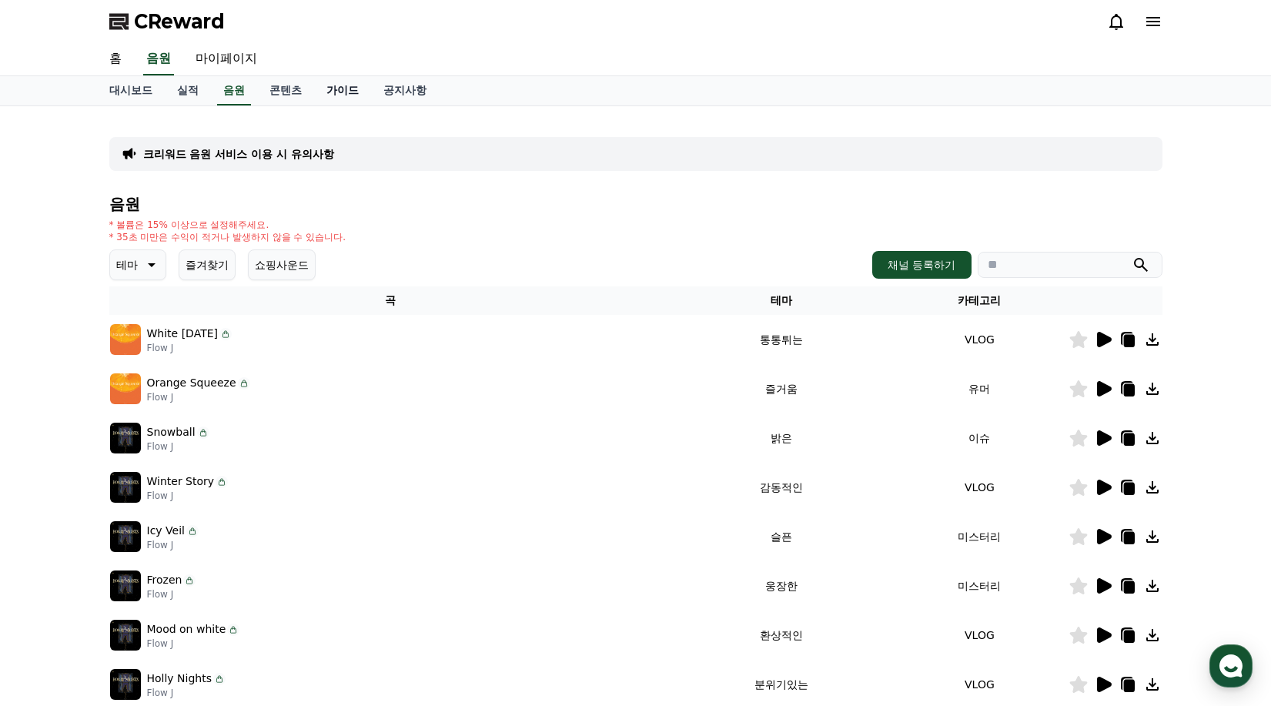
click at [337, 93] on link "가이드" at bounding box center [342, 90] width 57 height 29
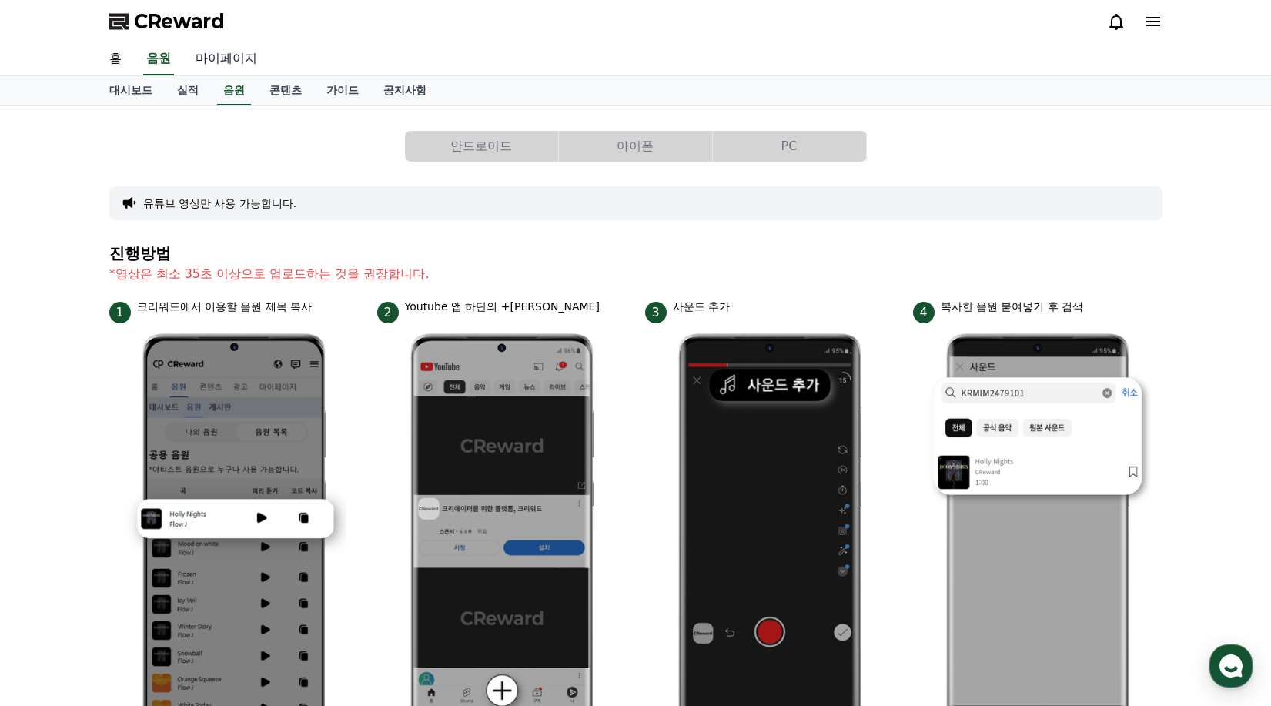
click at [227, 65] on link "마이페이지" at bounding box center [226, 59] width 86 height 32
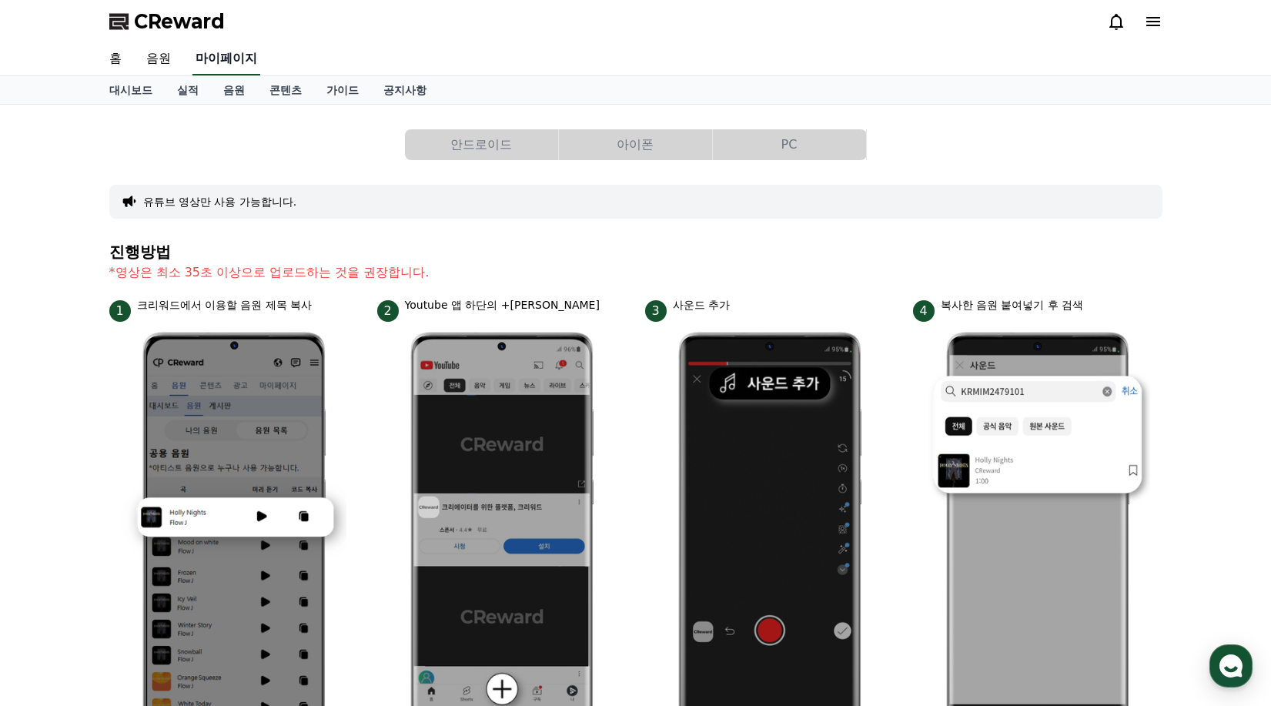
select select "**********"
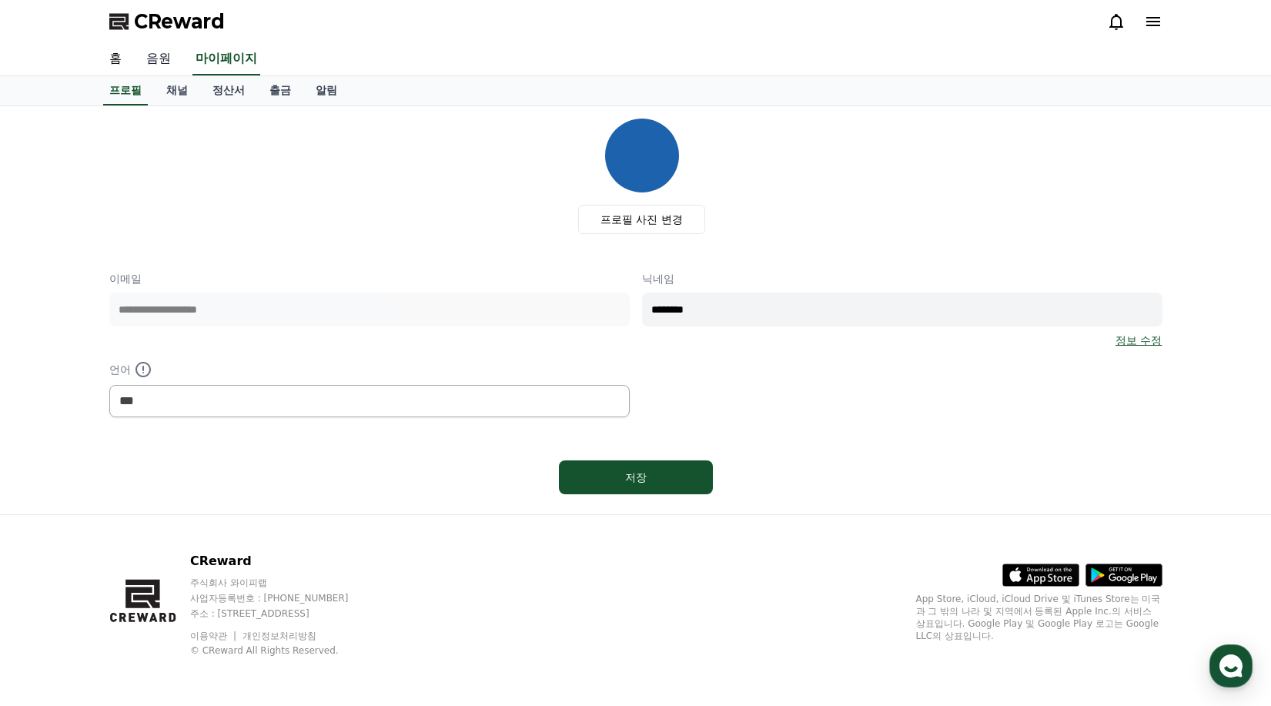
click at [156, 58] on link "음원" at bounding box center [158, 59] width 49 height 32
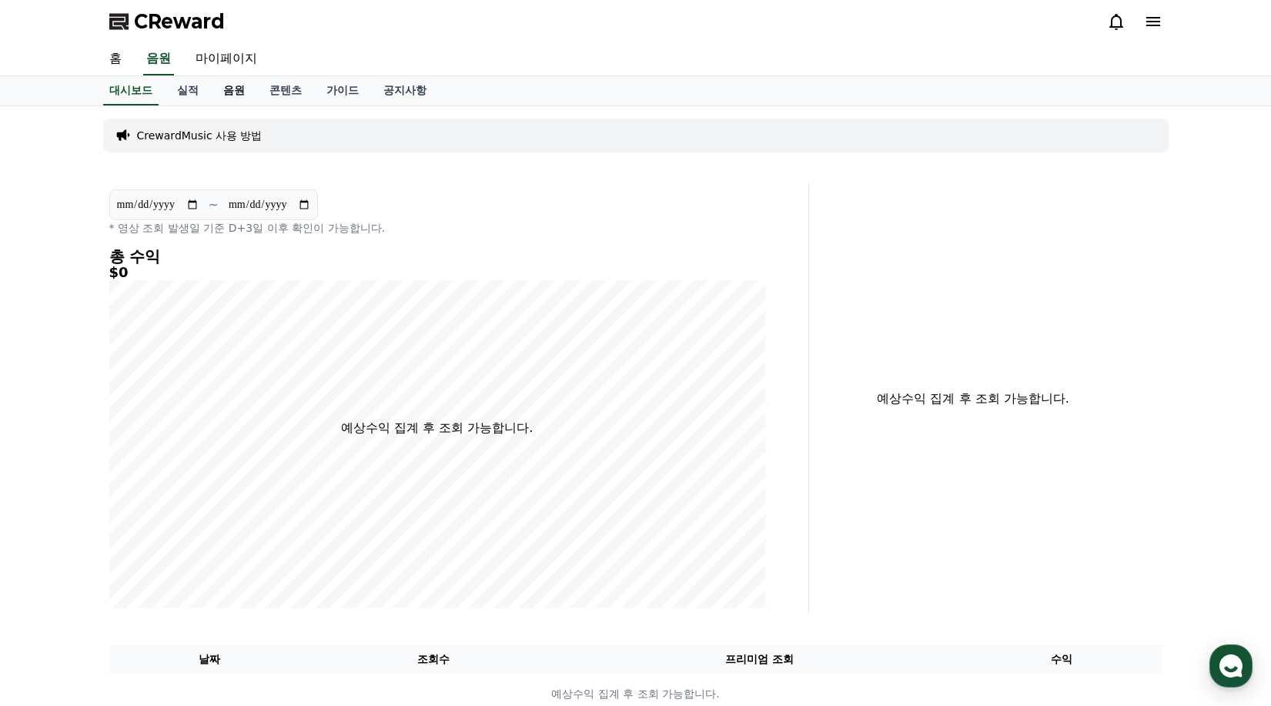
click at [240, 87] on link "음원" at bounding box center [234, 90] width 46 height 29
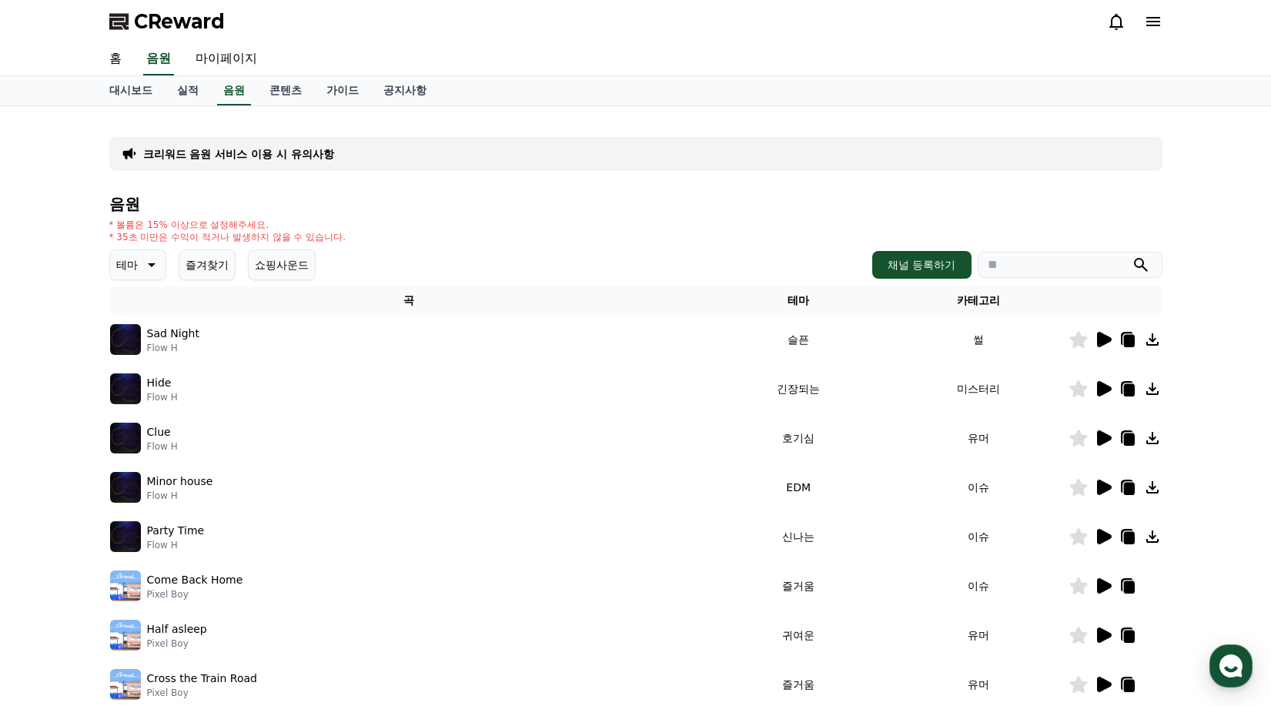
click at [1151, 340] on icon at bounding box center [1152, 339] width 12 height 12
click at [1078, 339] on icon at bounding box center [1078, 339] width 18 height 17
click at [1068, 339] on td at bounding box center [1115, 339] width 94 height 49
click at [1077, 342] on icon at bounding box center [1078, 339] width 18 height 17
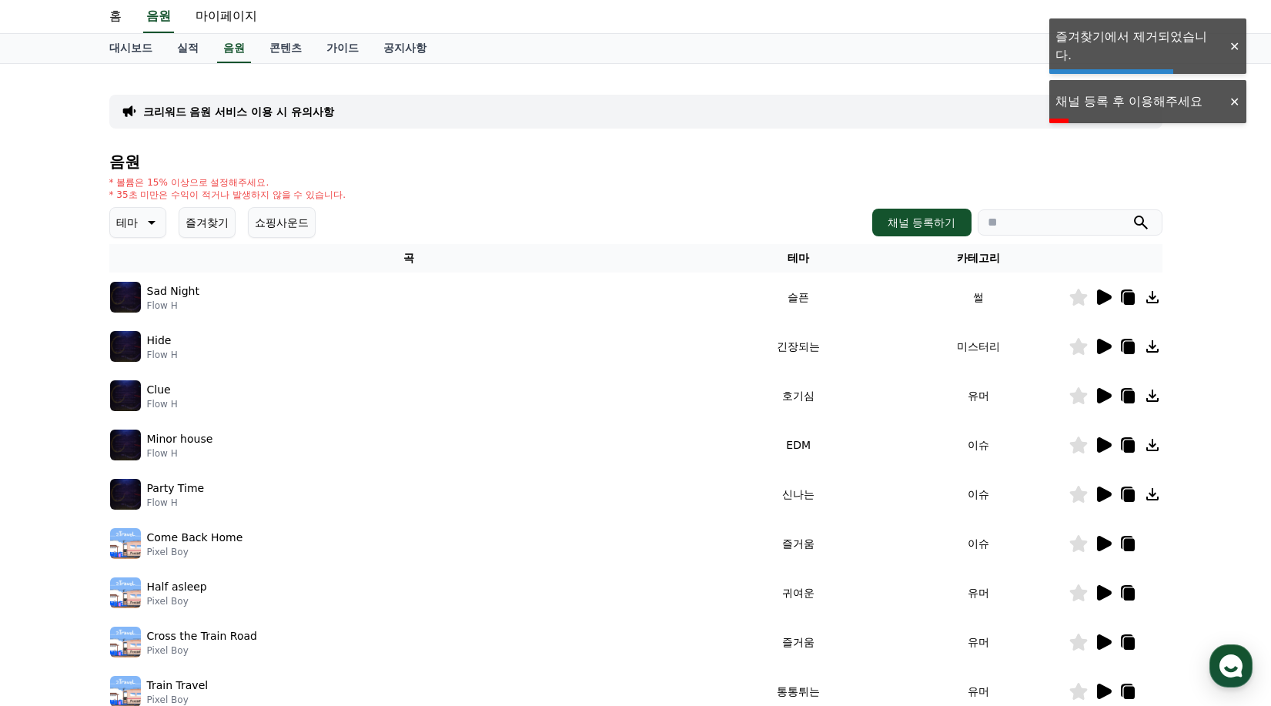
scroll to position [231, 0]
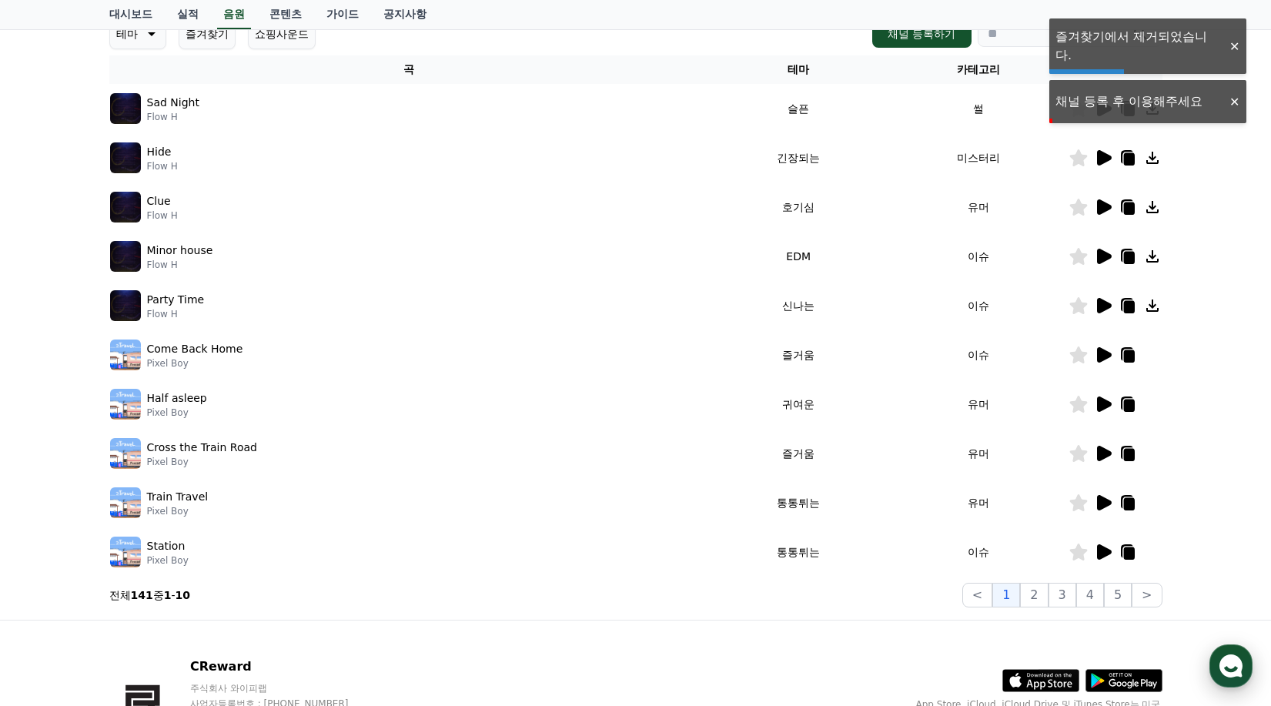
click at [1242, 667] on icon "button" at bounding box center [1231, 666] width 28 height 28
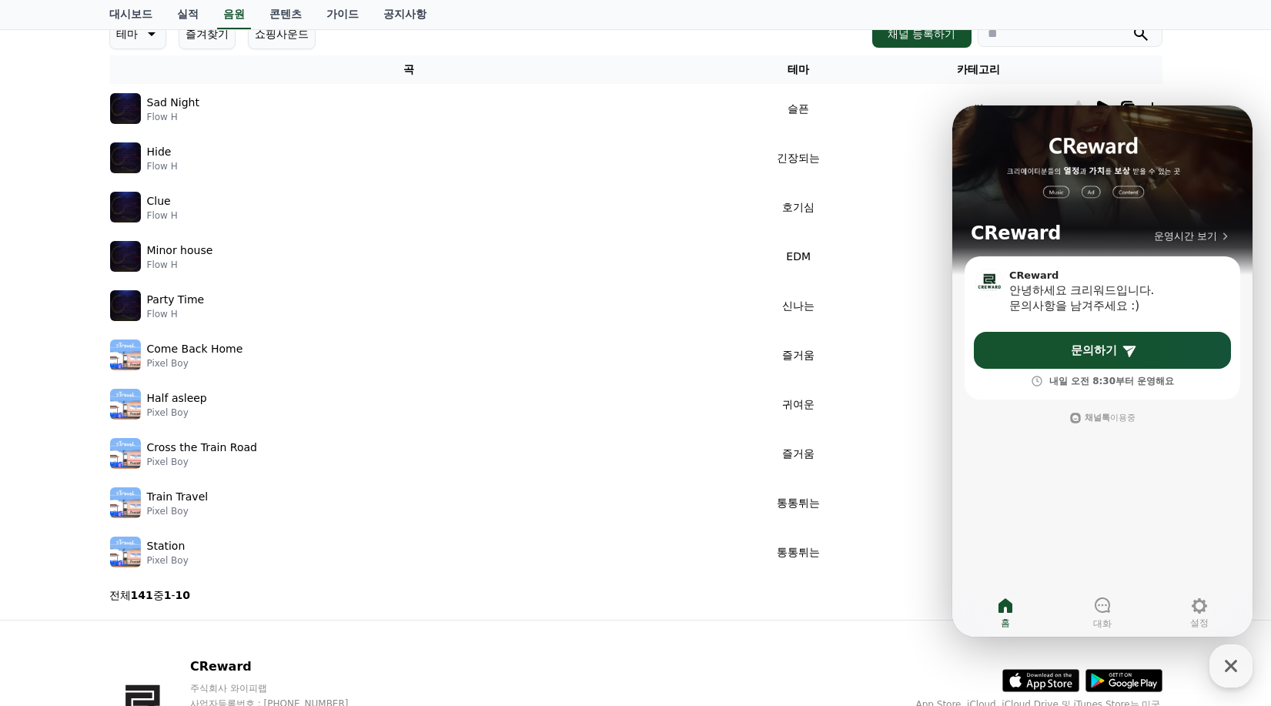
click at [888, 363] on td "이슈" at bounding box center [978, 354] width 180 height 49
click at [1240, 663] on icon "button" at bounding box center [1231, 666] width 28 height 28
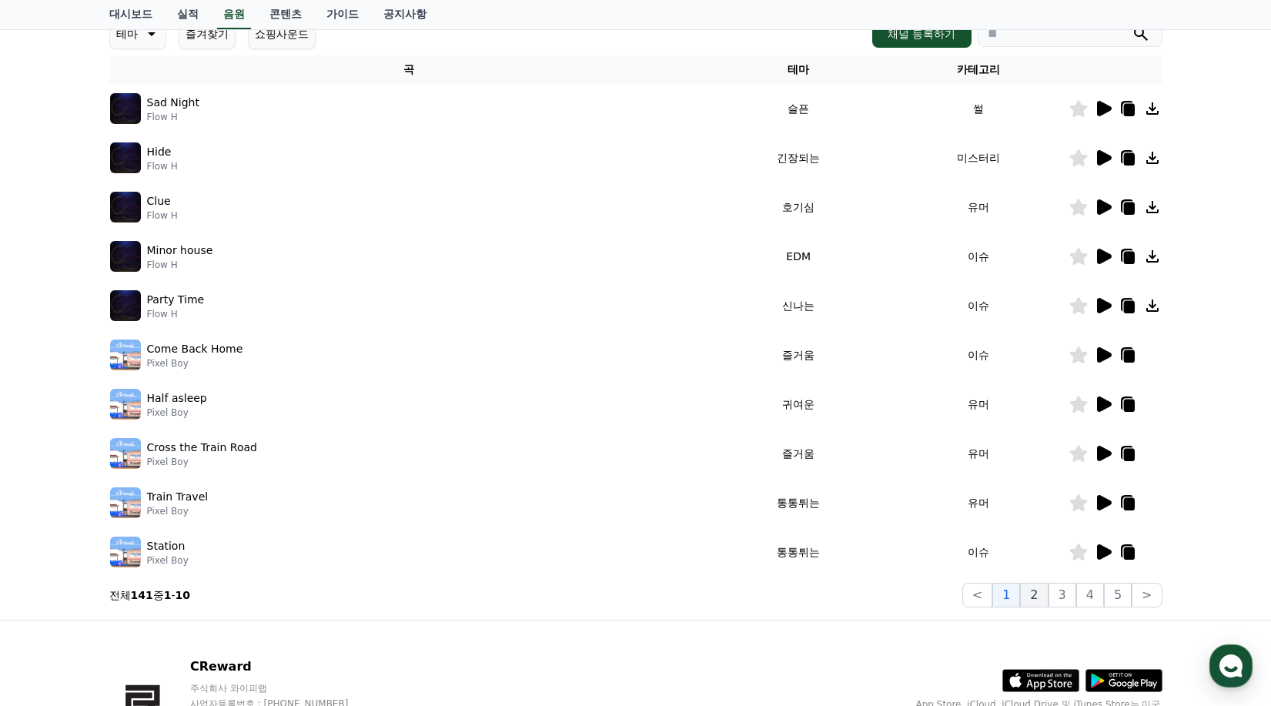
click at [1038, 596] on button "2" at bounding box center [1034, 595] width 28 height 25
